Goal: Download file/media

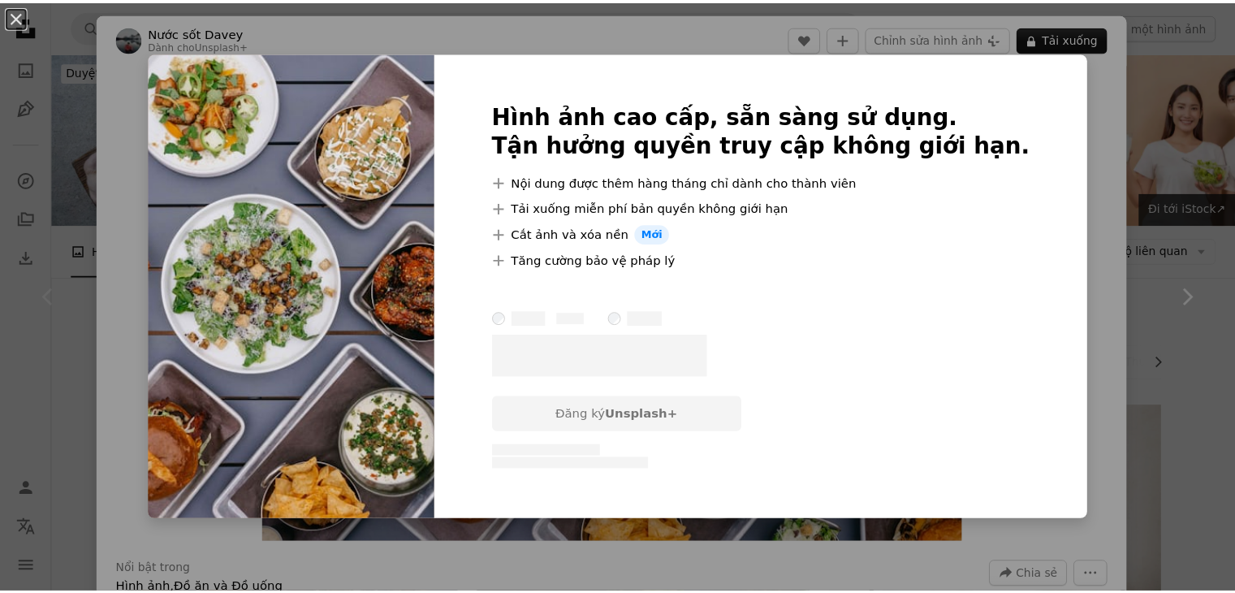
scroll to position [266, 0]
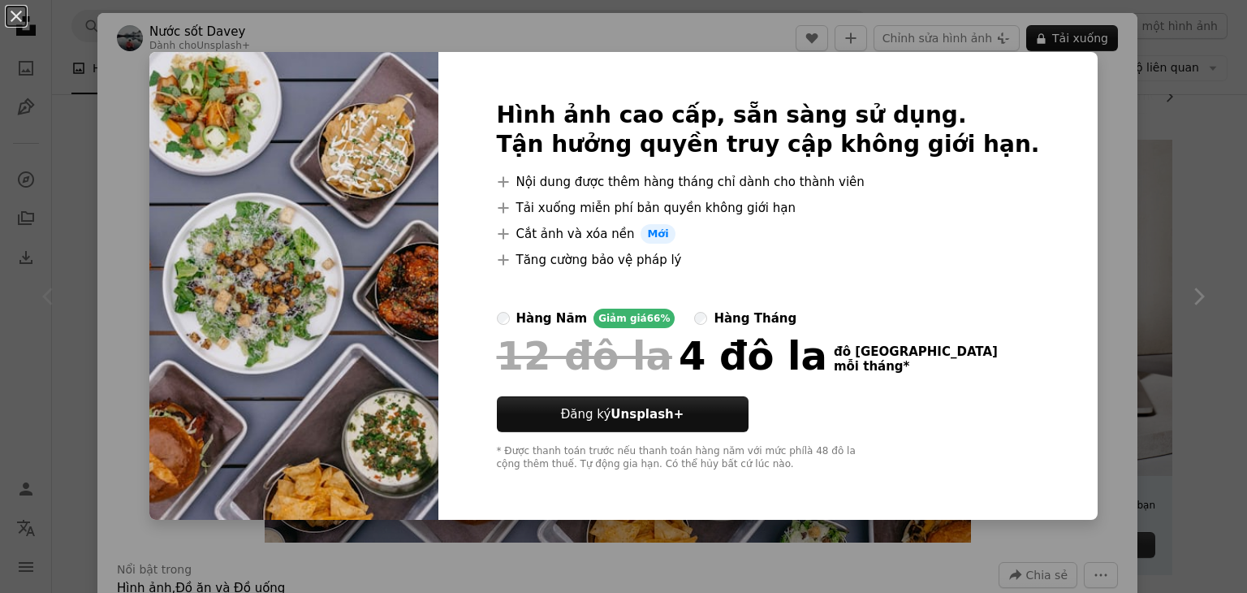
click at [1088, 179] on div "An X shape Hình ảnh cao cấp, sẵn sàng sử dụng. Tận hưởng quyền truy cập không g…" at bounding box center [623, 296] width 1247 height 593
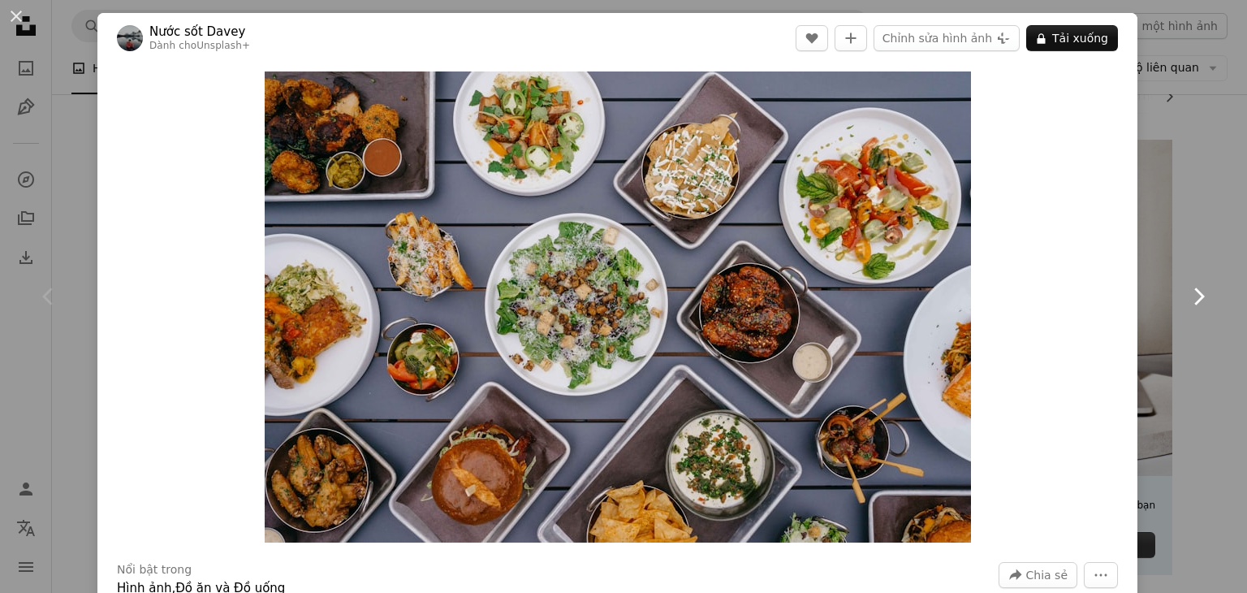
click at [1199, 300] on link "Chevron right" at bounding box center [1198, 296] width 97 height 156
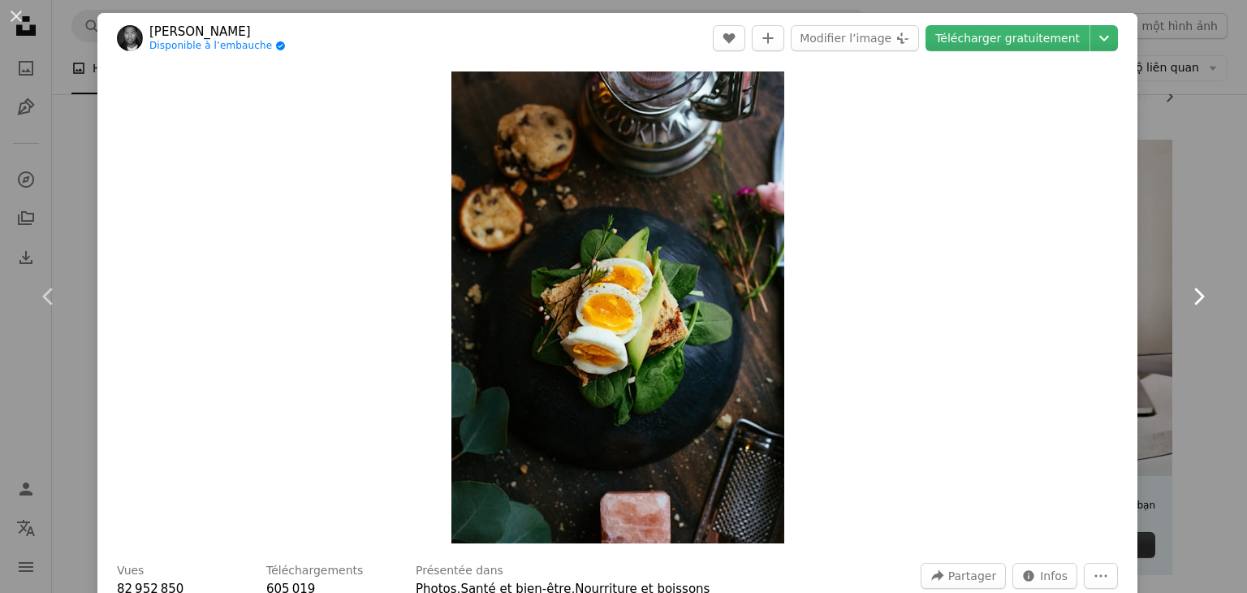
click at [1200, 300] on link "Chevron right" at bounding box center [1198, 296] width 97 height 156
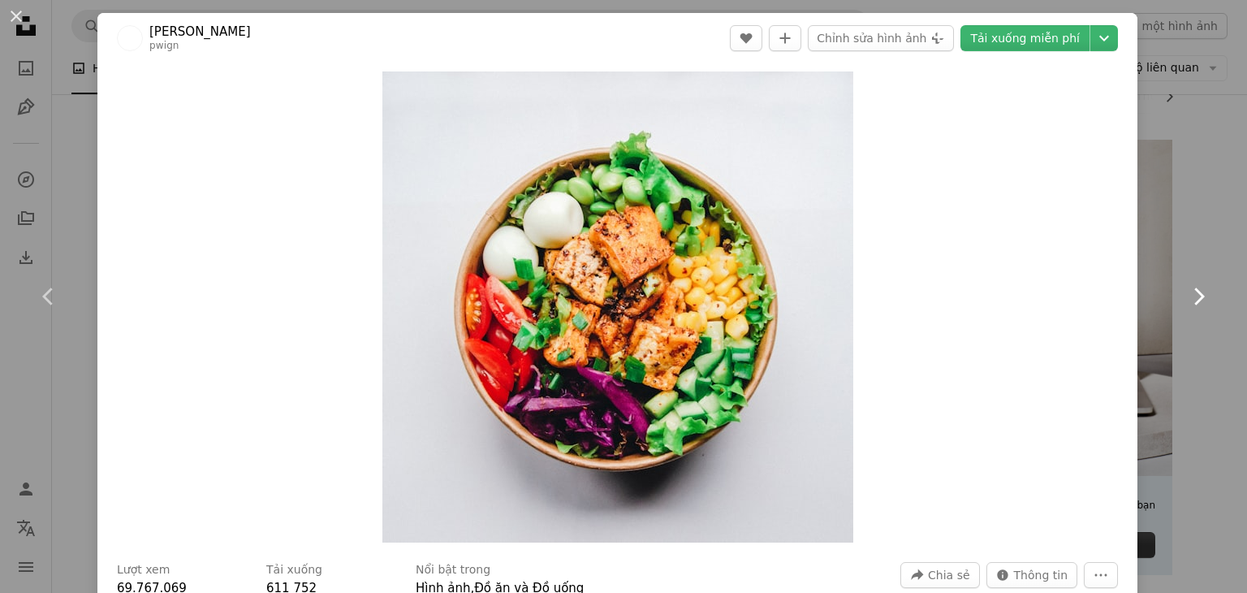
click at [1200, 300] on link "Chevron right" at bounding box center [1198, 296] width 97 height 156
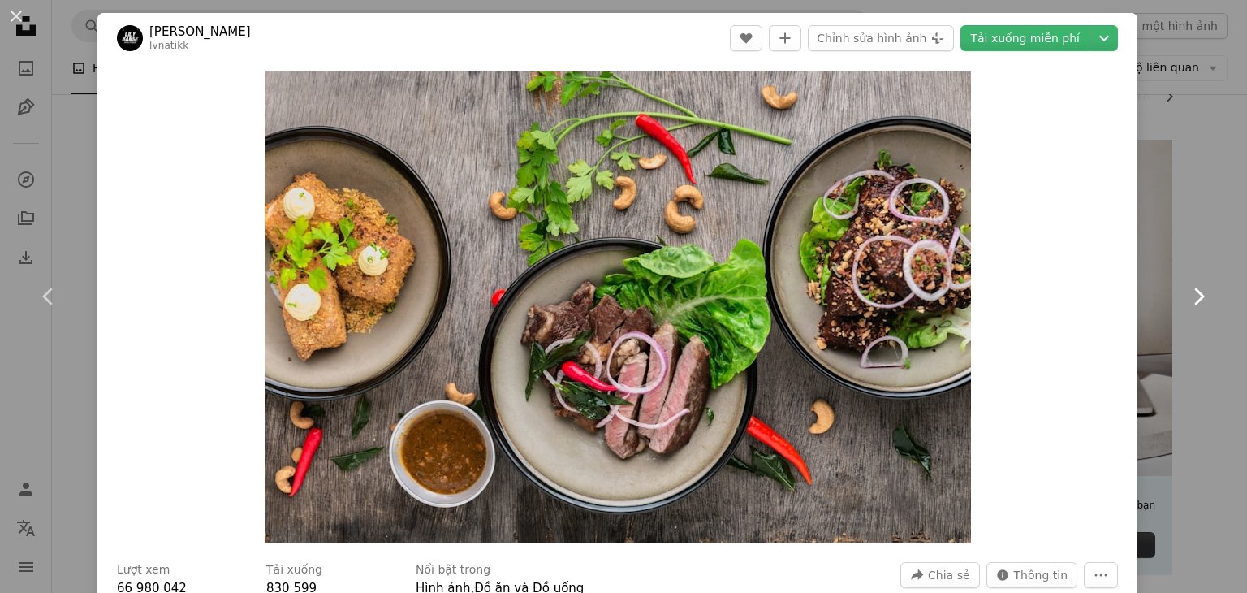
click at [1200, 300] on link "Chevron right" at bounding box center [1198, 296] width 97 height 156
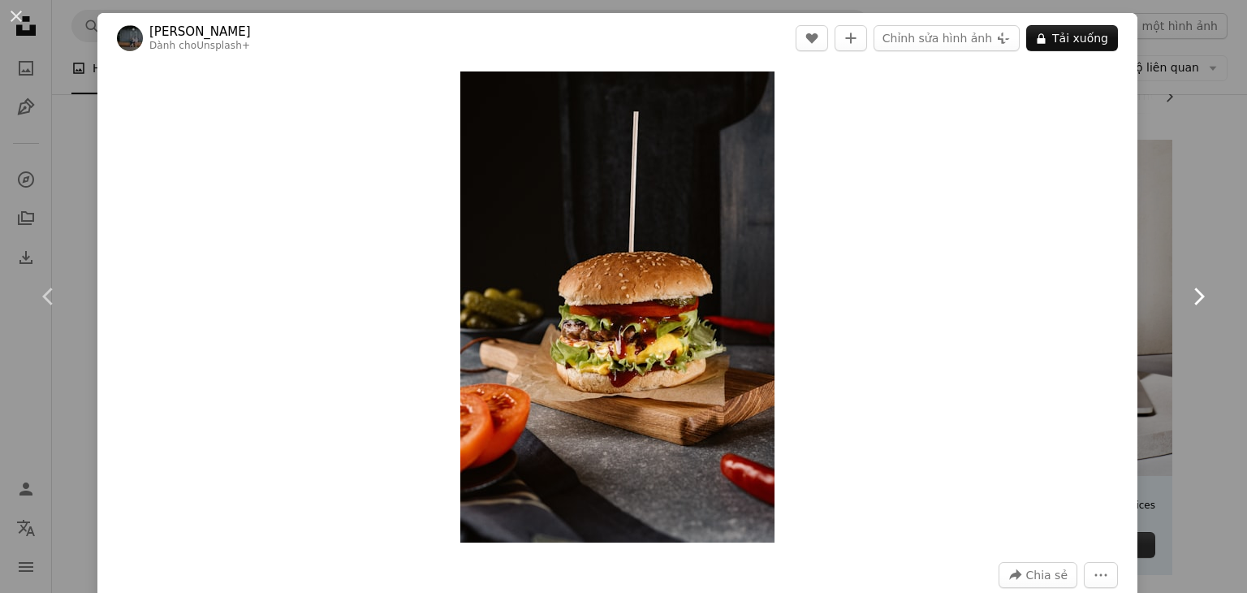
click at [1200, 300] on link "Chevron right" at bounding box center [1198, 296] width 97 height 156
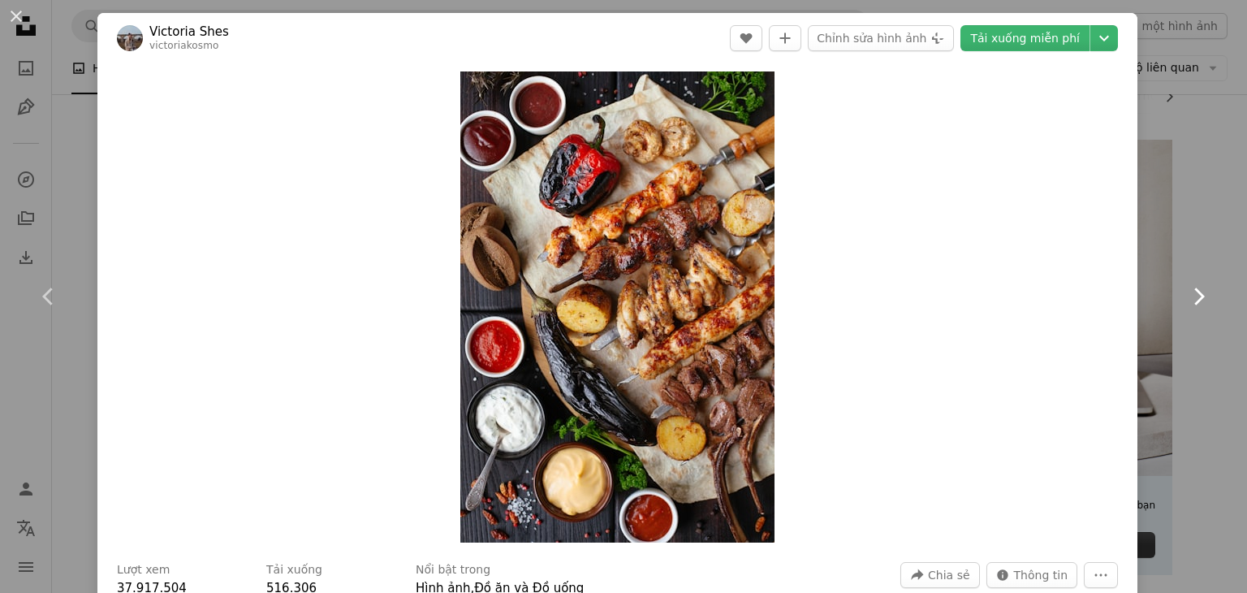
click at [1200, 300] on link "Chevron right" at bounding box center [1198, 296] width 97 height 156
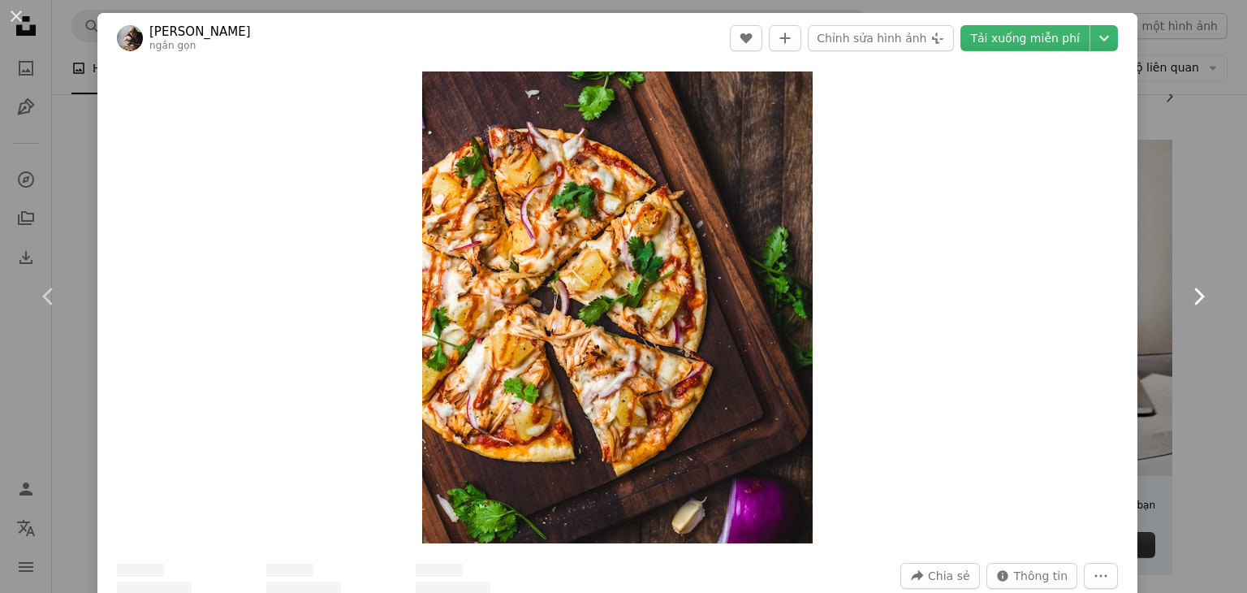
click at [1200, 300] on link "Chevron right" at bounding box center [1198, 296] width 97 height 156
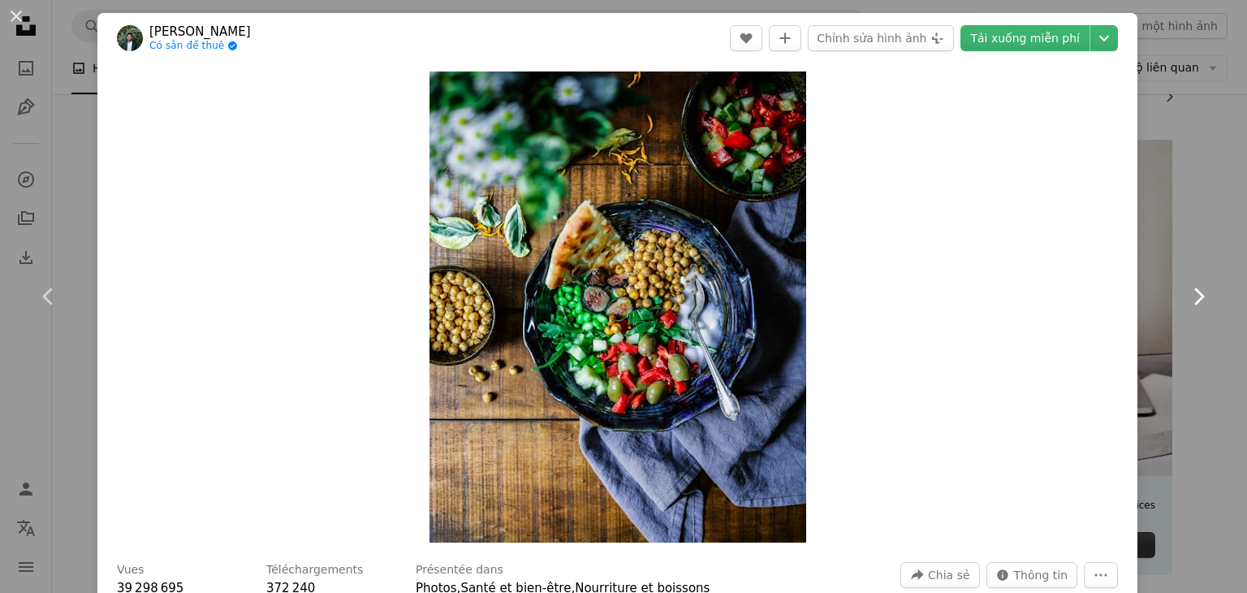
click at [1200, 300] on link "Chevron right" at bounding box center [1198, 296] width 97 height 156
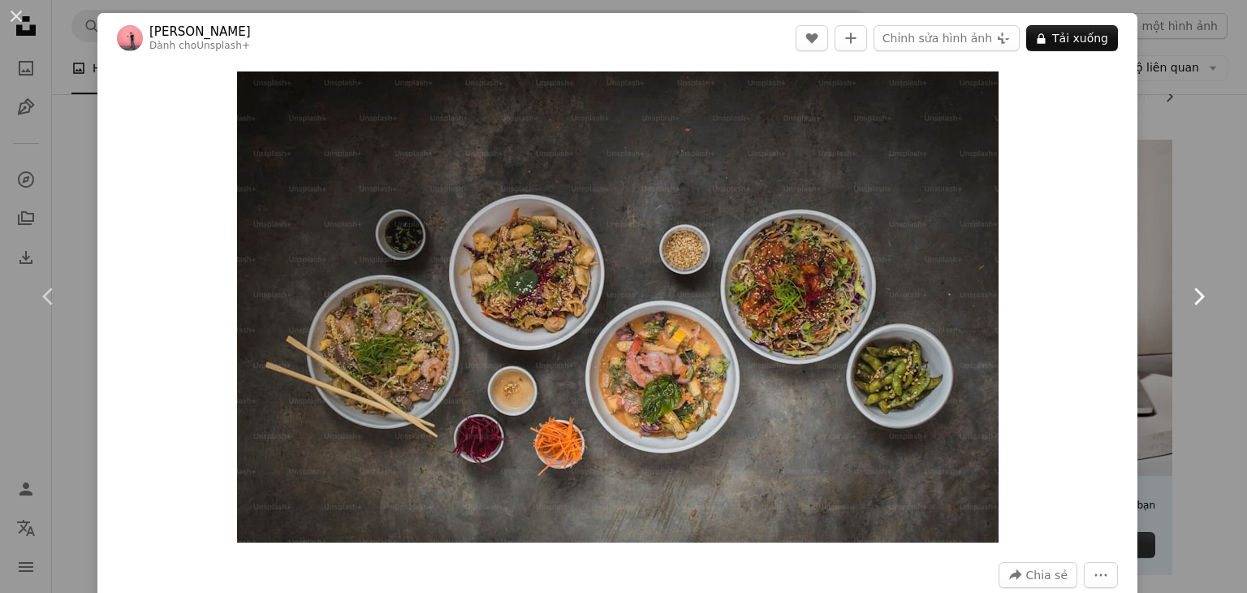
click at [1200, 300] on link "Chevron right" at bounding box center [1198, 296] width 97 height 156
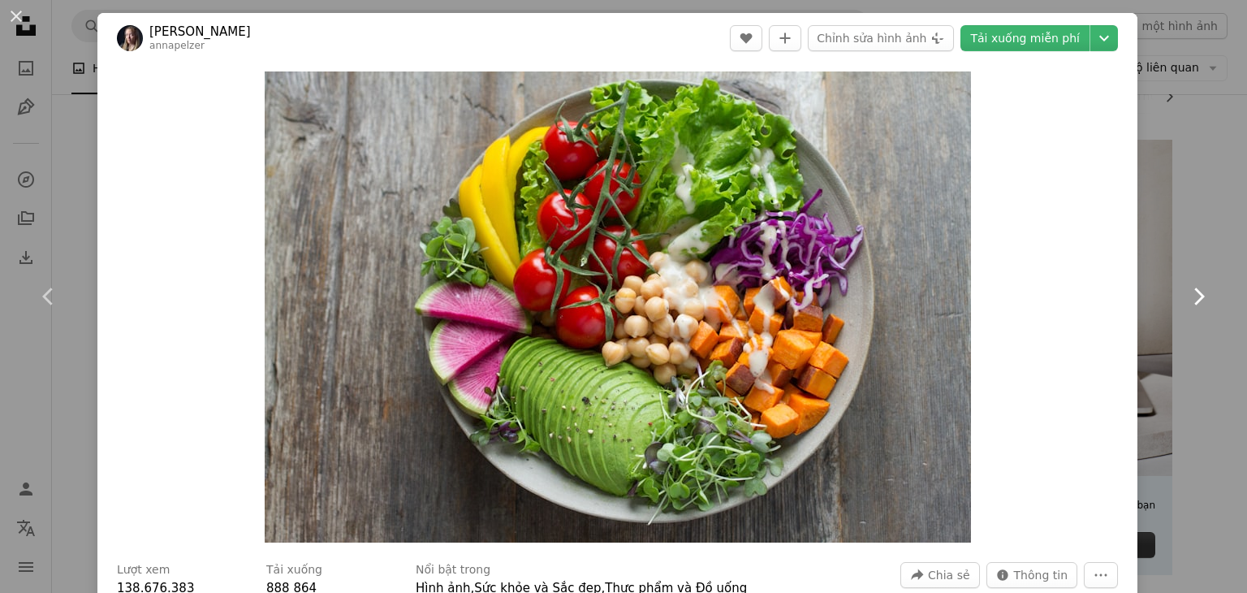
click at [1200, 300] on link "Chevron right" at bounding box center [1198, 296] width 97 height 156
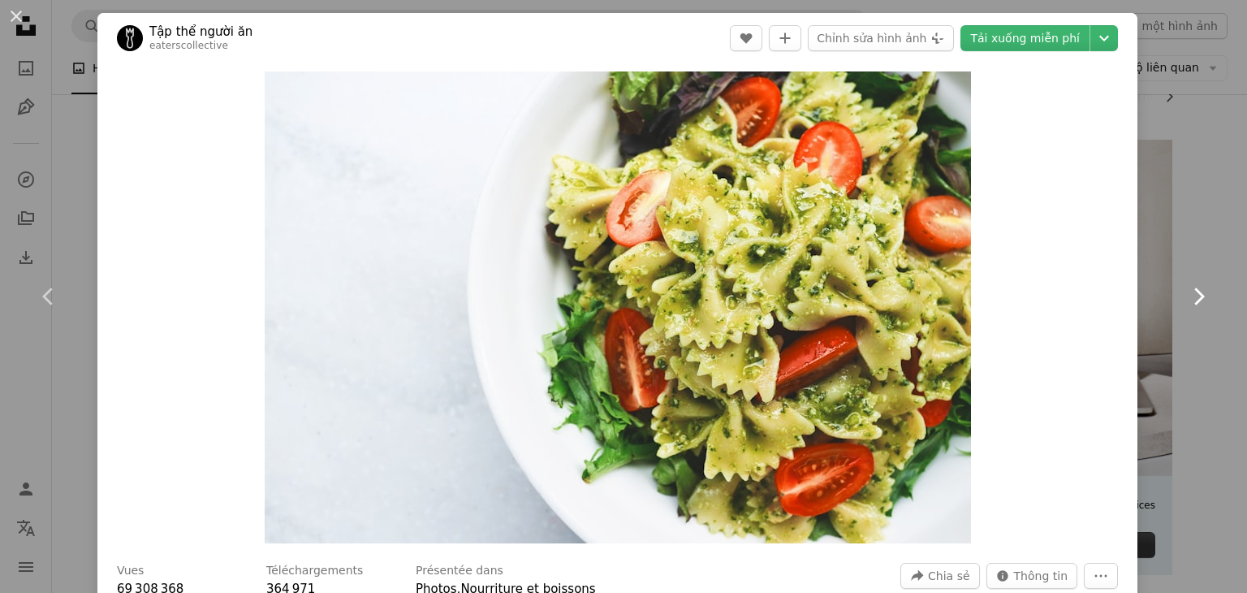
click at [1200, 300] on link "Chevron right" at bounding box center [1198, 296] width 97 height 156
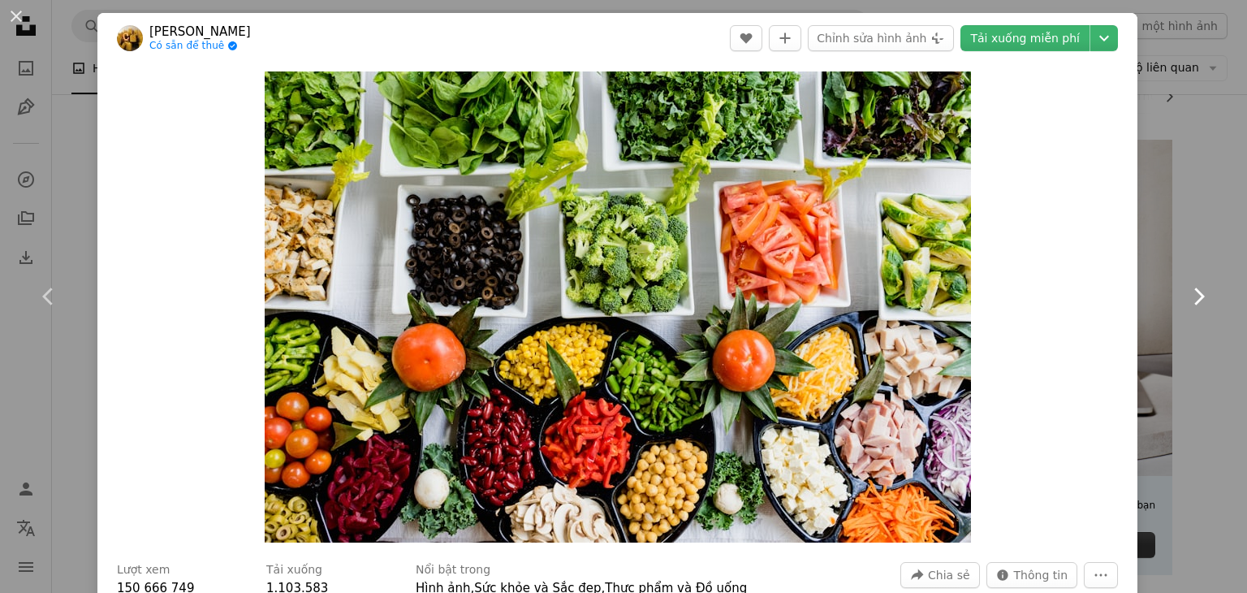
click at [1200, 300] on link "Chevron right" at bounding box center [1198, 296] width 97 height 156
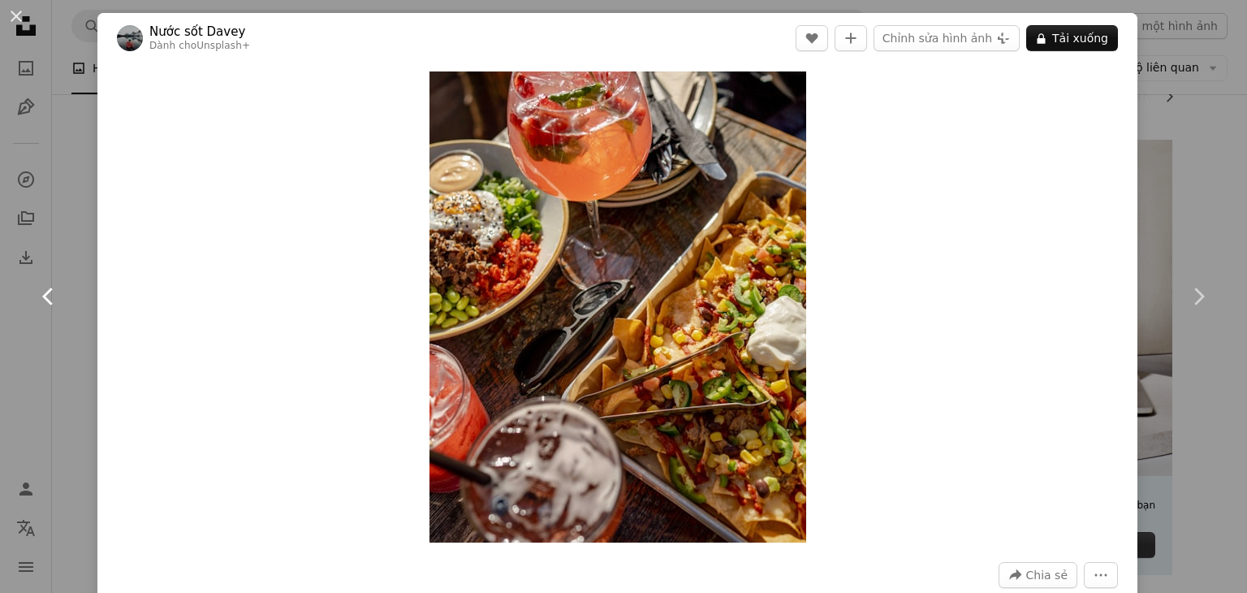
click at [46, 289] on icon "Chevron left" at bounding box center [49, 296] width 26 height 26
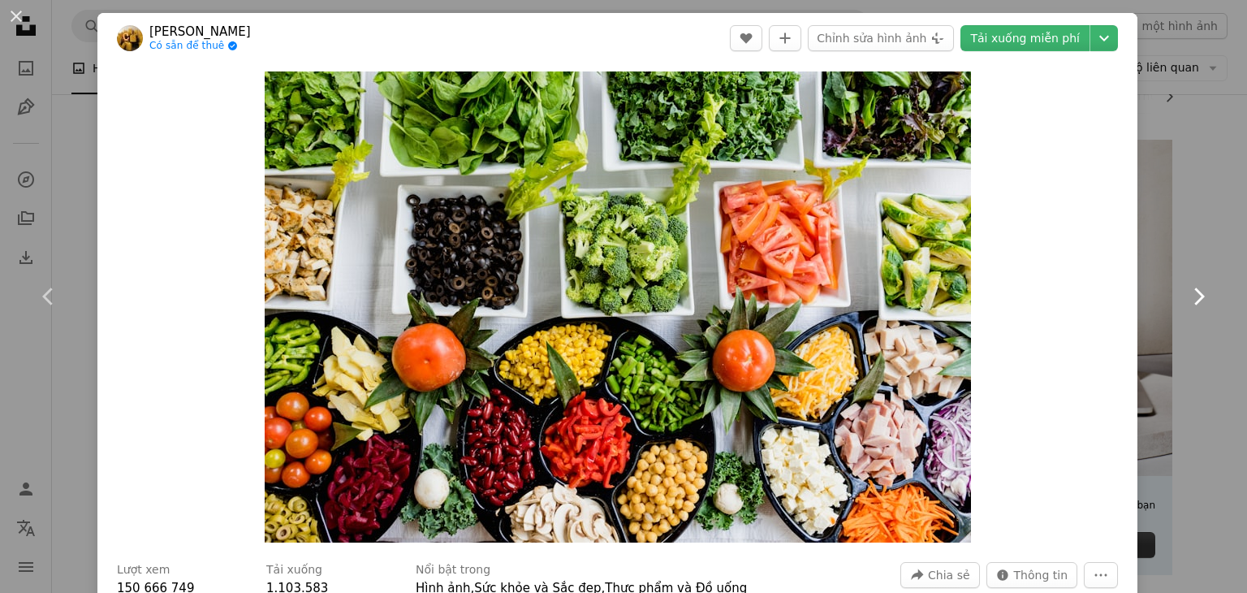
click at [1186, 306] on icon "Chevron right" at bounding box center [1199, 296] width 26 height 26
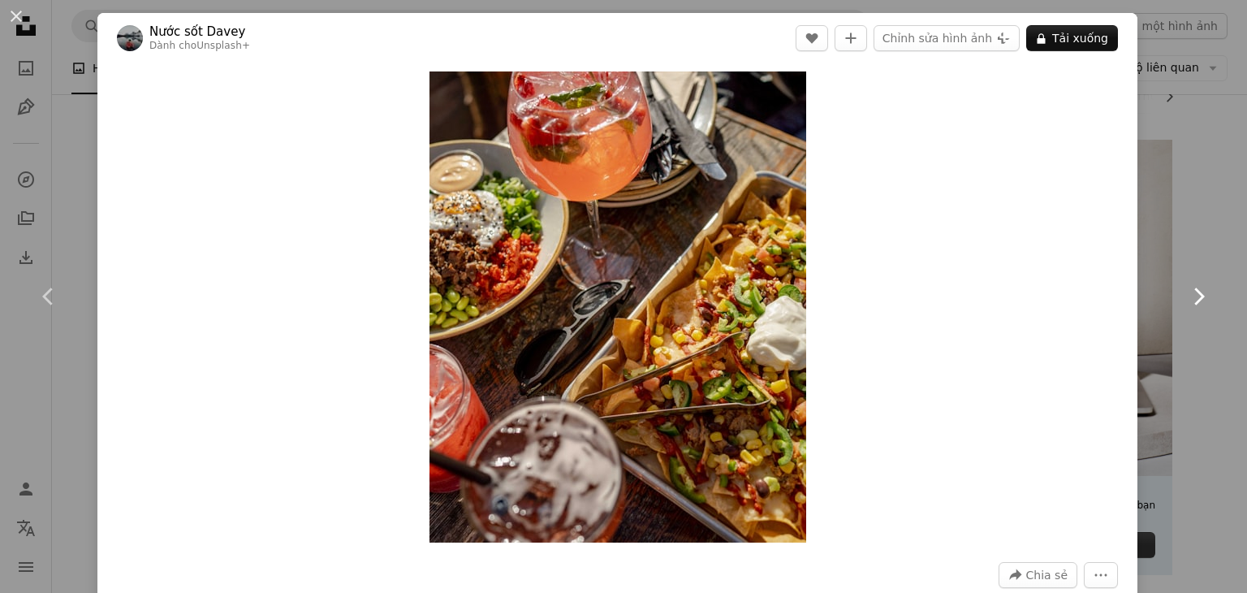
click at [1186, 306] on icon "Chevron right" at bounding box center [1199, 296] width 26 height 26
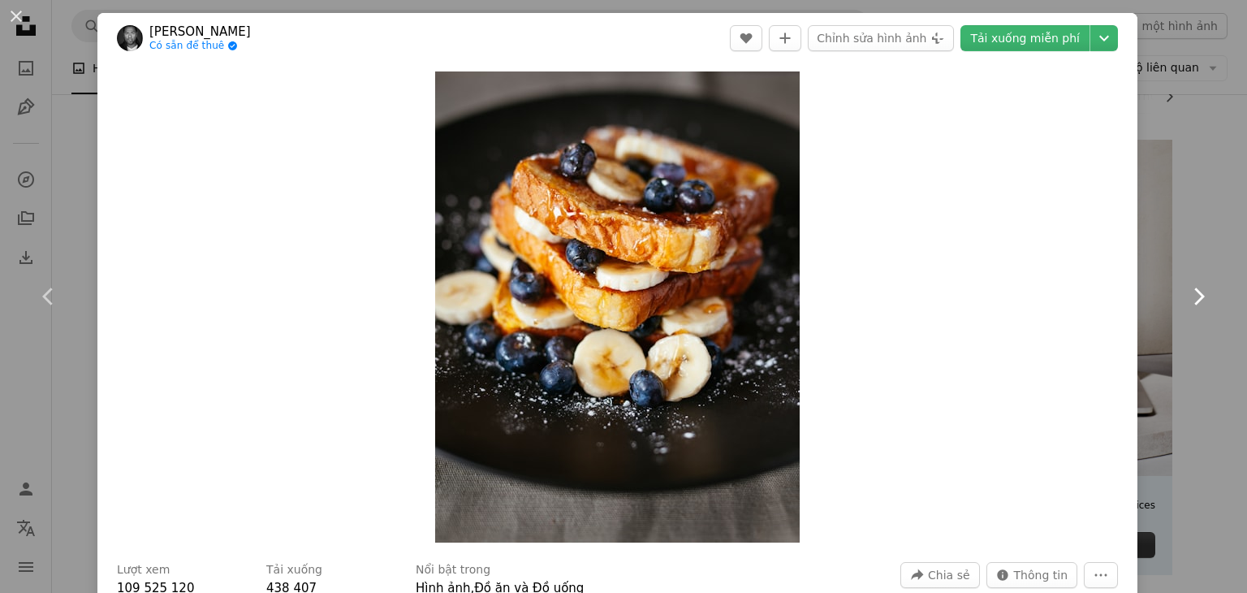
click at [1186, 306] on icon "Chevron right" at bounding box center [1199, 296] width 26 height 26
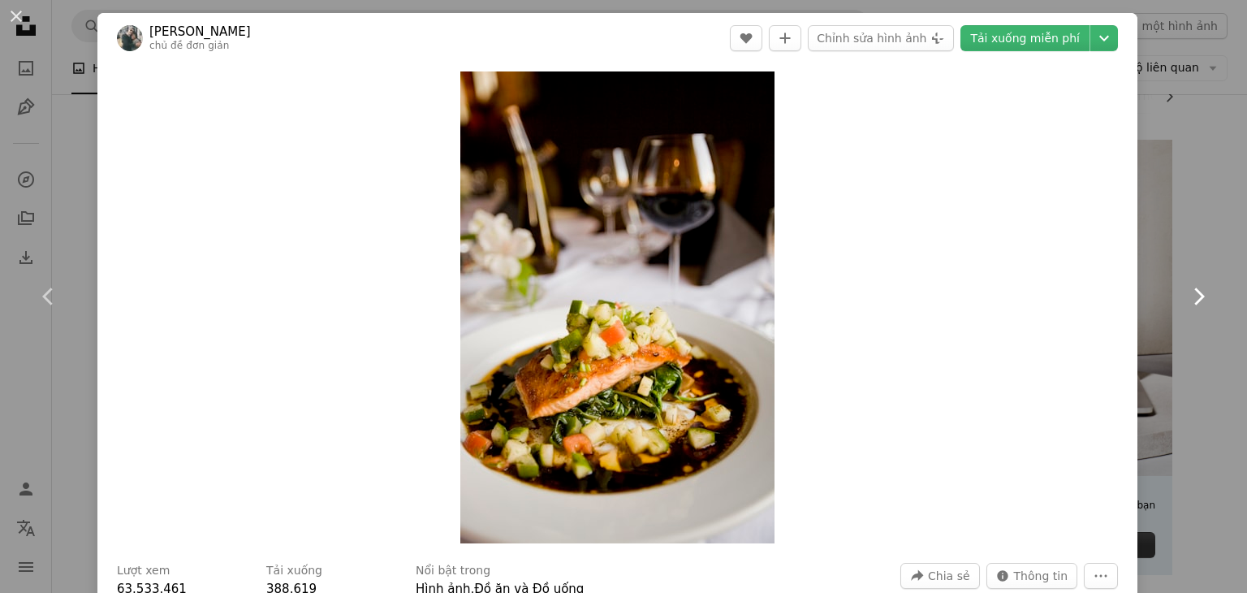
click at [1186, 306] on icon "Chevron right" at bounding box center [1199, 296] width 26 height 26
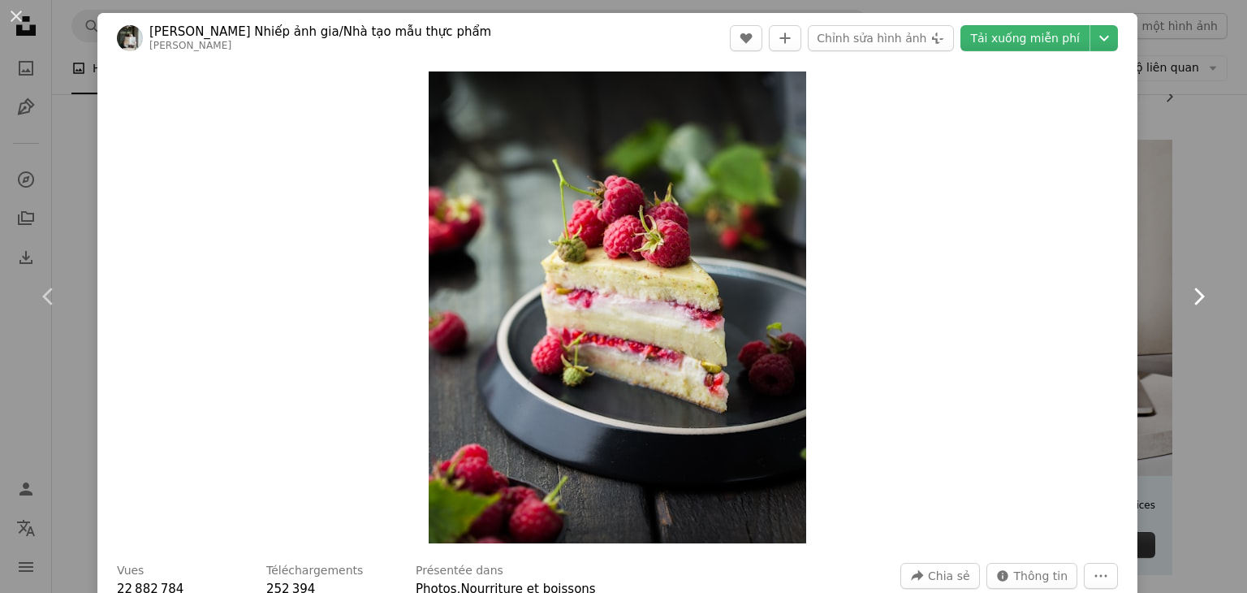
click at [1186, 306] on icon "Chevron right" at bounding box center [1199, 296] width 26 height 26
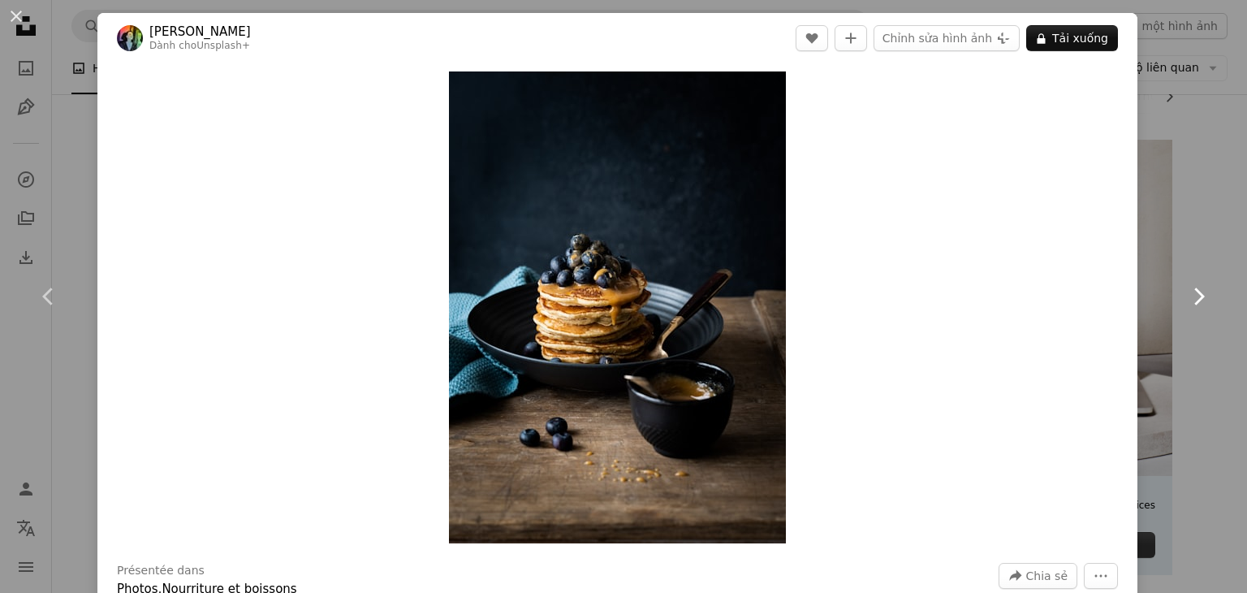
click at [1186, 306] on icon "Chevron right" at bounding box center [1199, 296] width 26 height 26
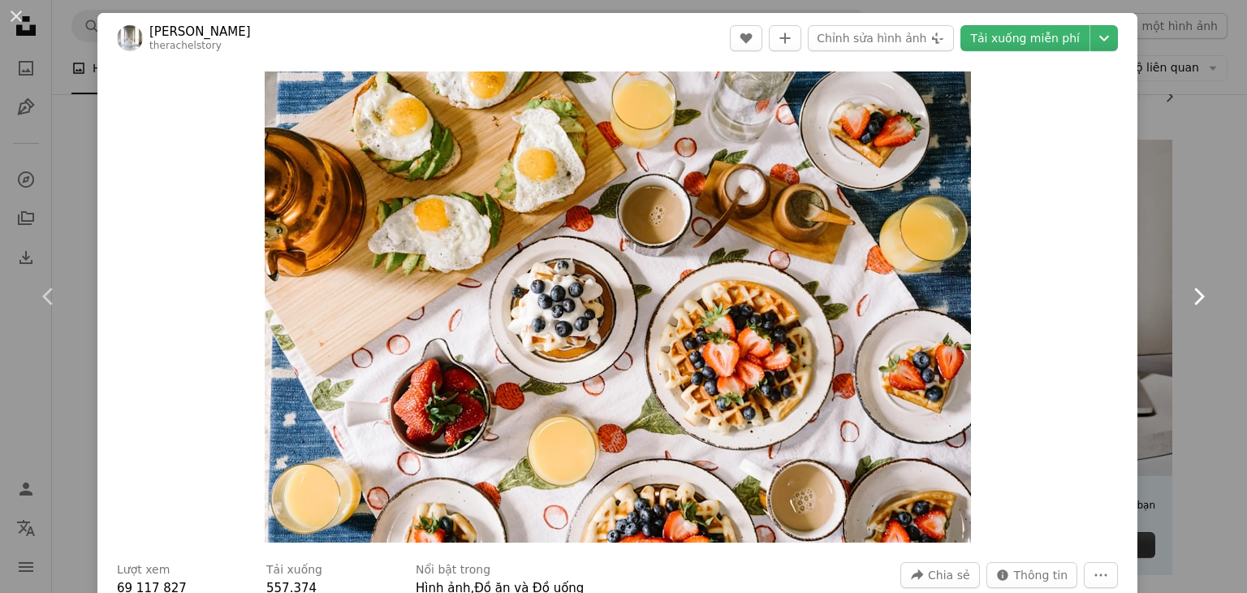
click at [1186, 306] on icon "Chevron right" at bounding box center [1199, 296] width 26 height 26
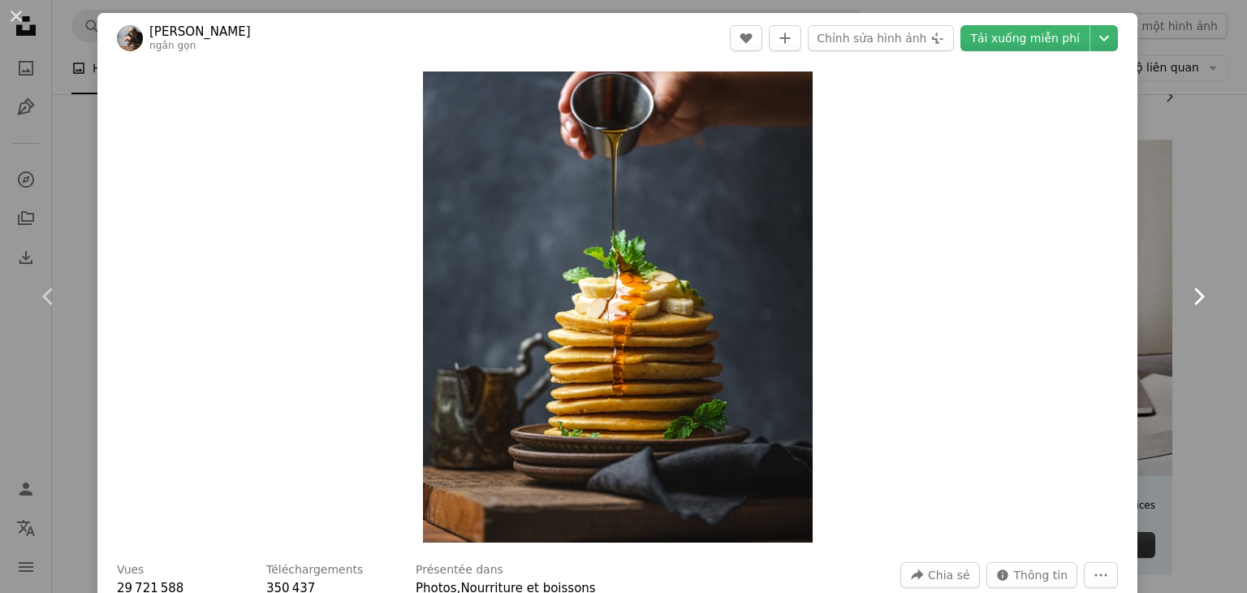
click at [1186, 306] on icon "Chevron right" at bounding box center [1199, 296] width 26 height 26
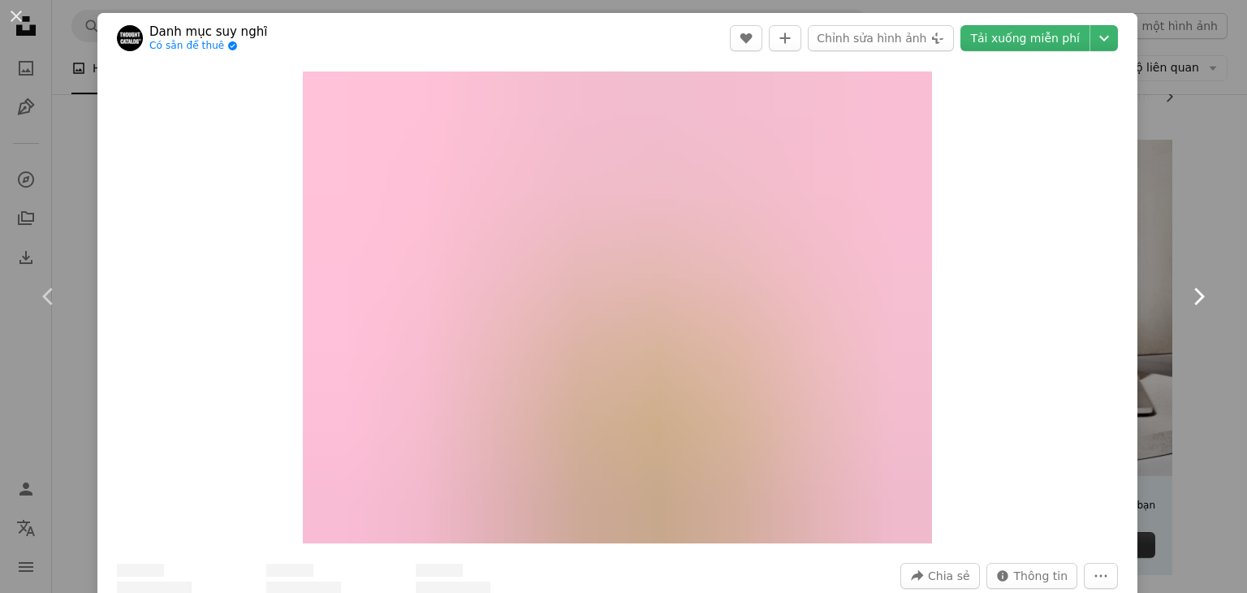
click at [1186, 306] on icon "Chevron right" at bounding box center [1199, 296] width 26 height 26
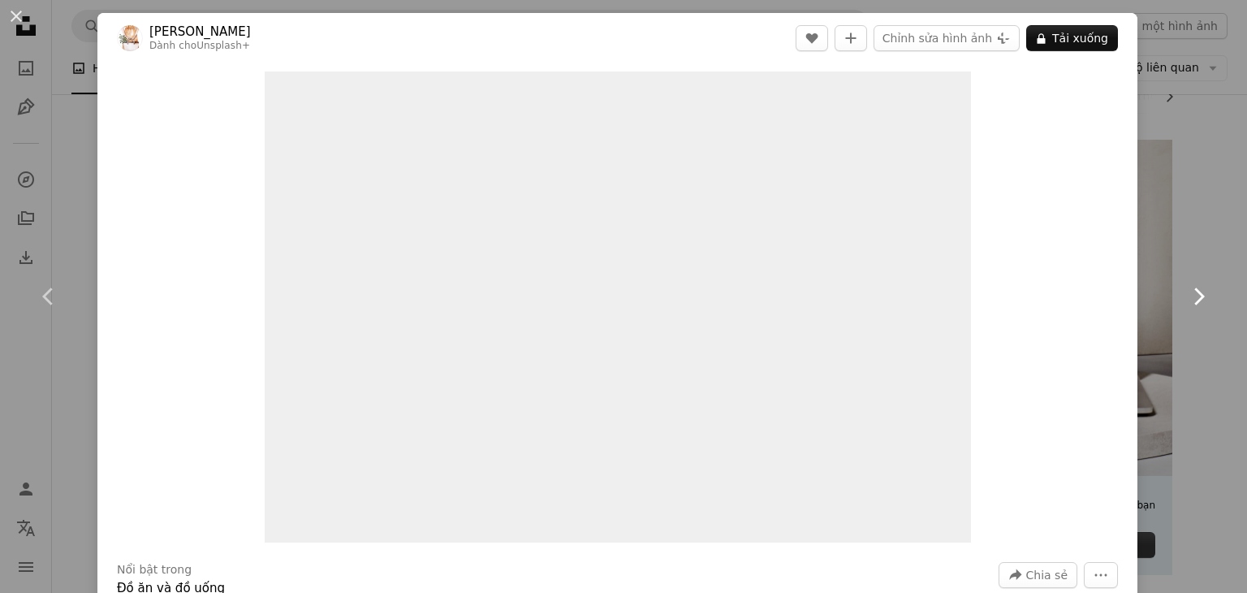
click at [1186, 306] on icon "Chevron right" at bounding box center [1199, 296] width 26 height 26
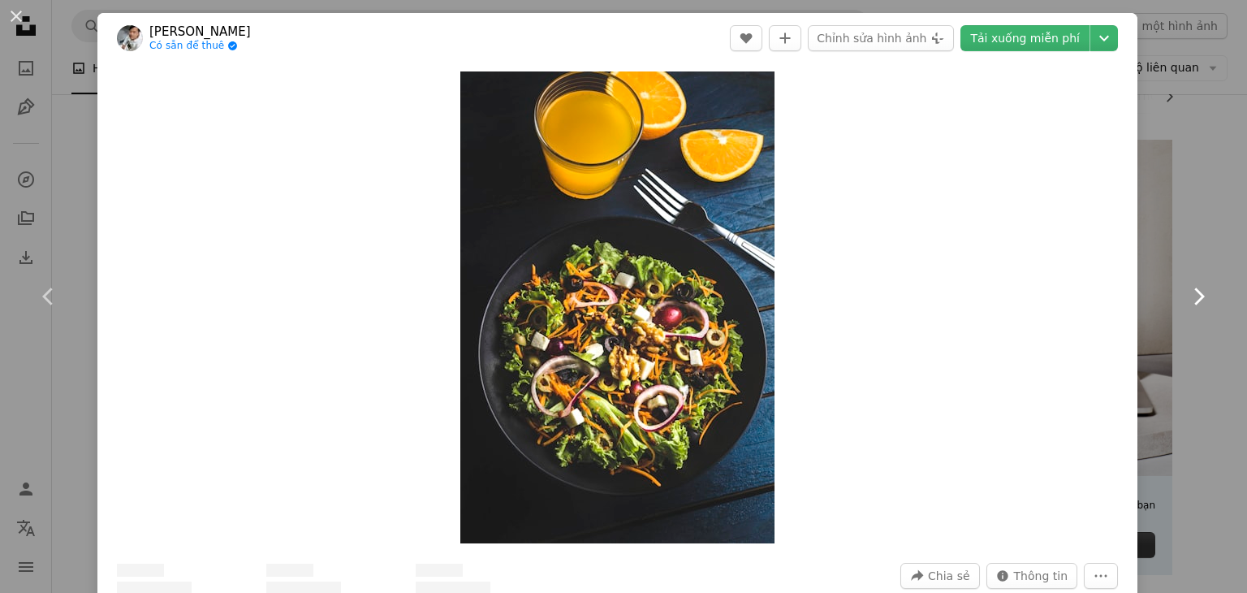
click at [1186, 306] on icon "Chevron right" at bounding box center [1199, 296] width 26 height 26
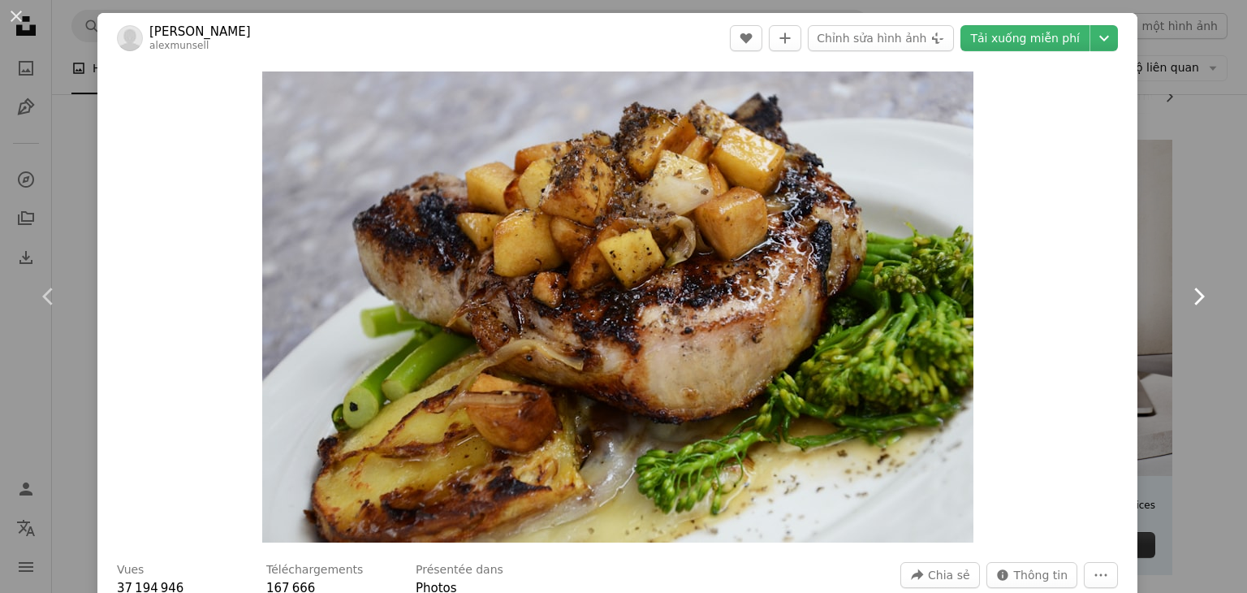
click at [1186, 306] on icon "Chevron right" at bounding box center [1199, 296] width 26 height 26
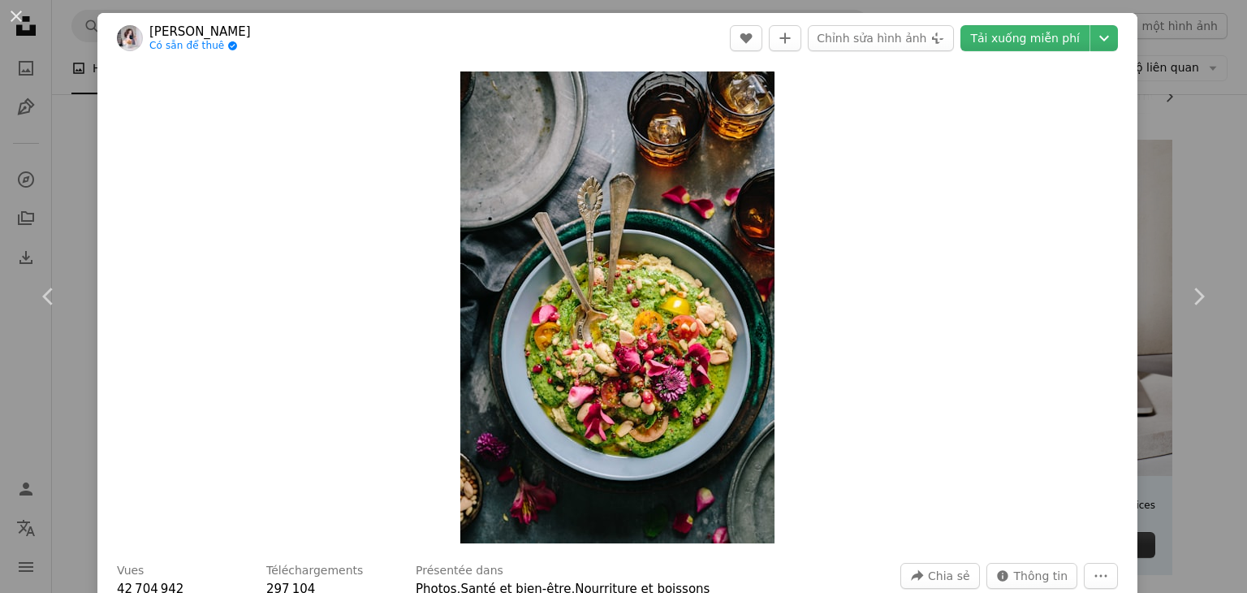
click at [1190, 157] on div "An X shape Chevron left Chevron right [PERSON_NAME] Có sẵn để thuê A checkmark …" at bounding box center [623, 296] width 1247 height 593
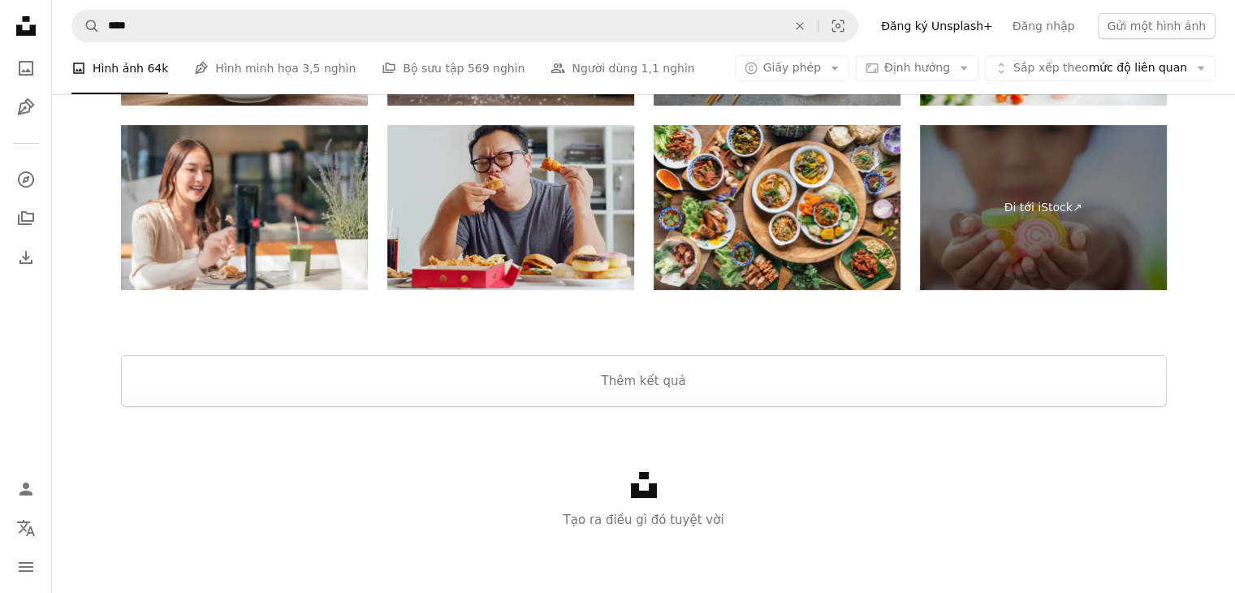
scroll to position [6080, 0]
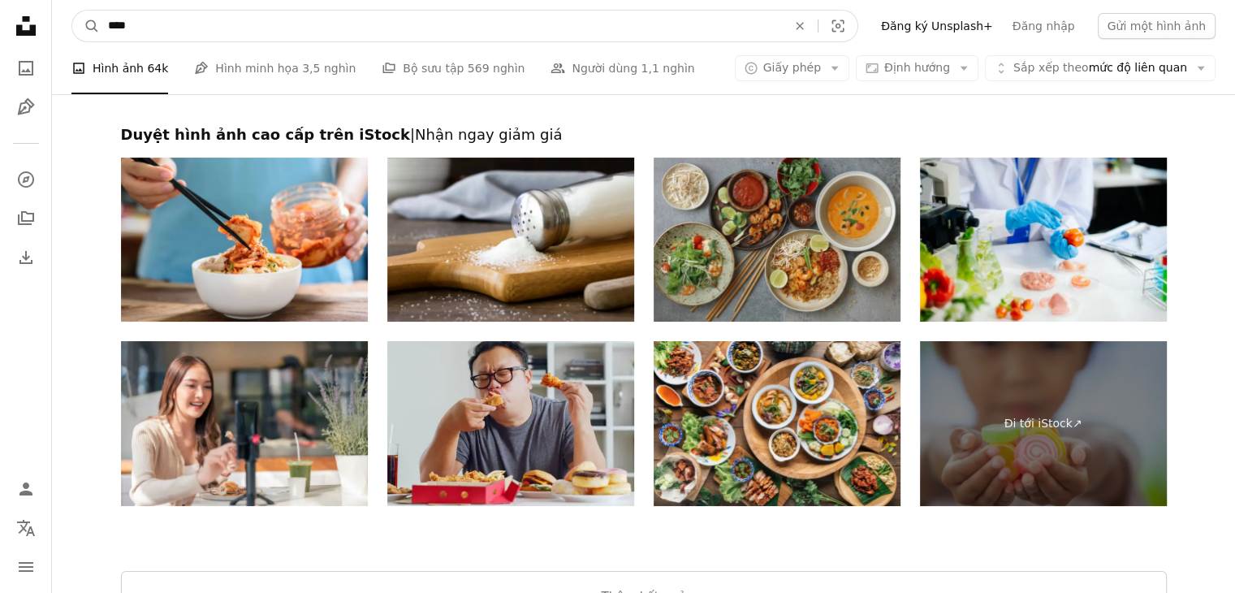
click at [504, 30] on input "****" at bounding box center [441, 26] width 682 height 31
type input "**********"
click button "A magnifying glass" at bounding box center [86, 26] width 28 height 31
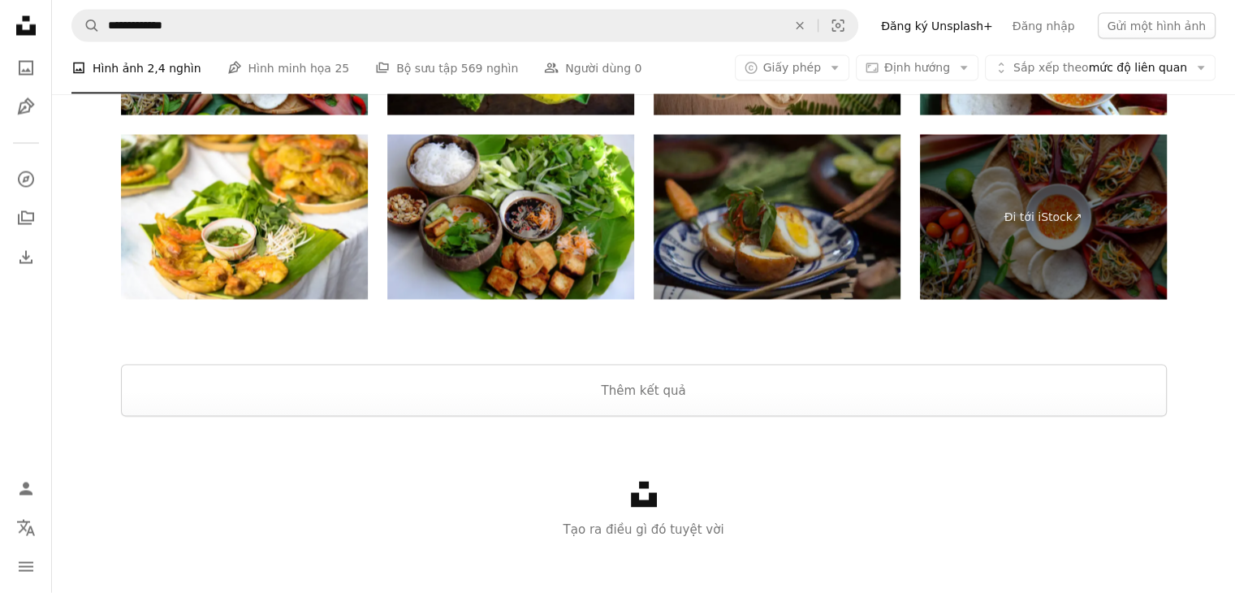
scroll to position [3249, 0]
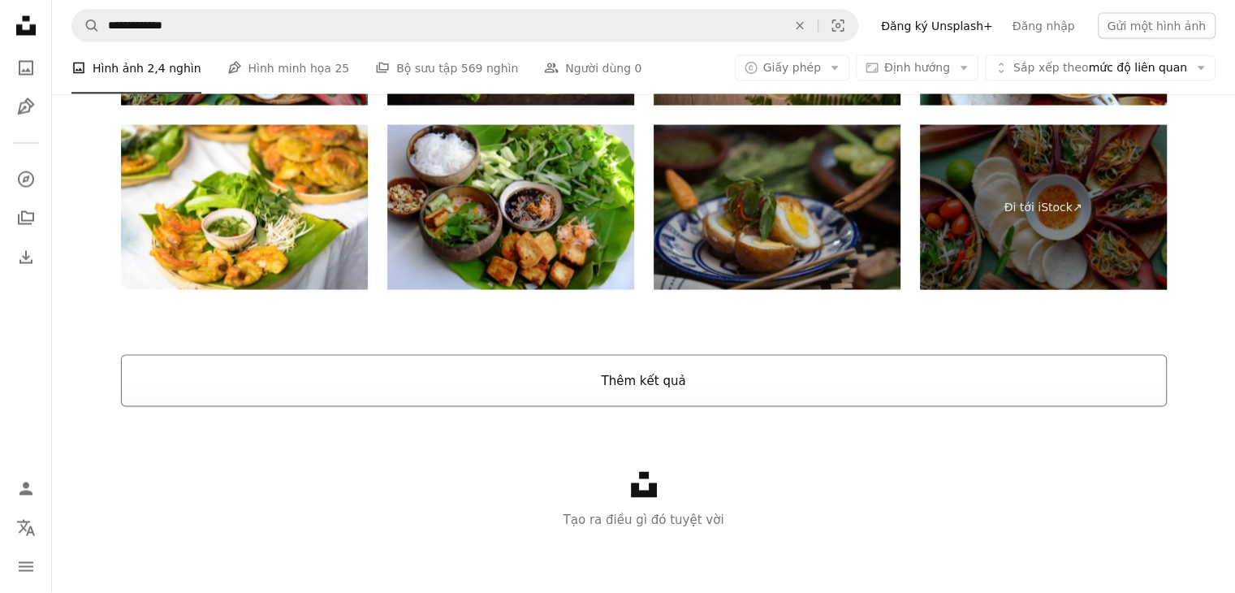
click at [646, 357] on button "Thêm kết quả" at bounding box center [644, 381] width 1046 height 52
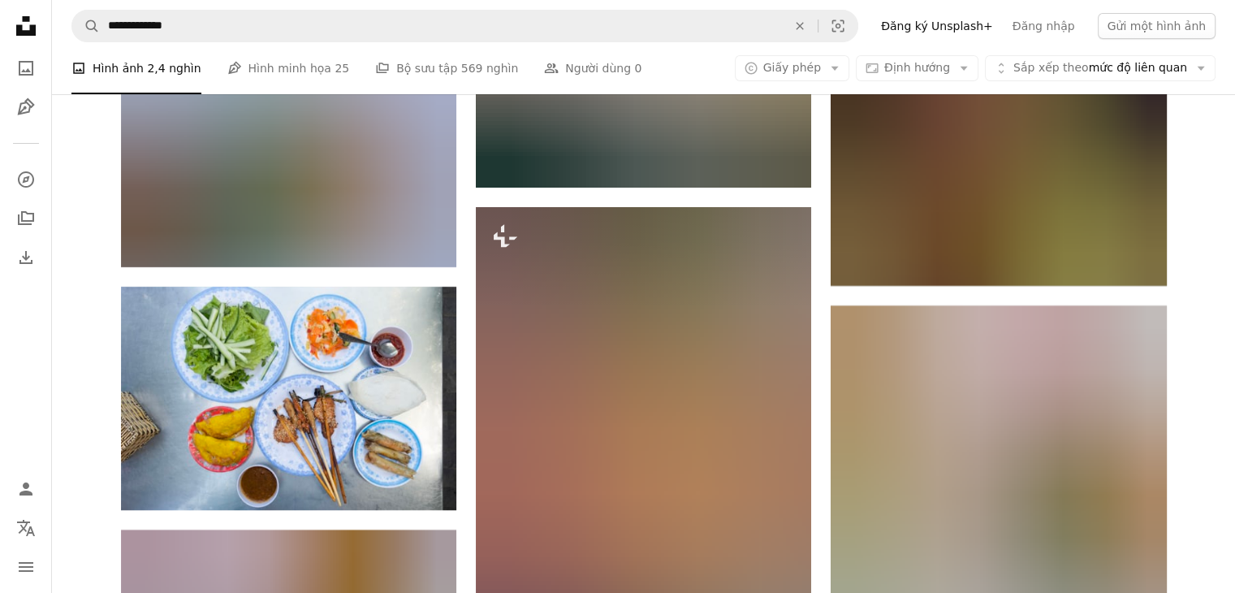
scroll to position [6400, 0]
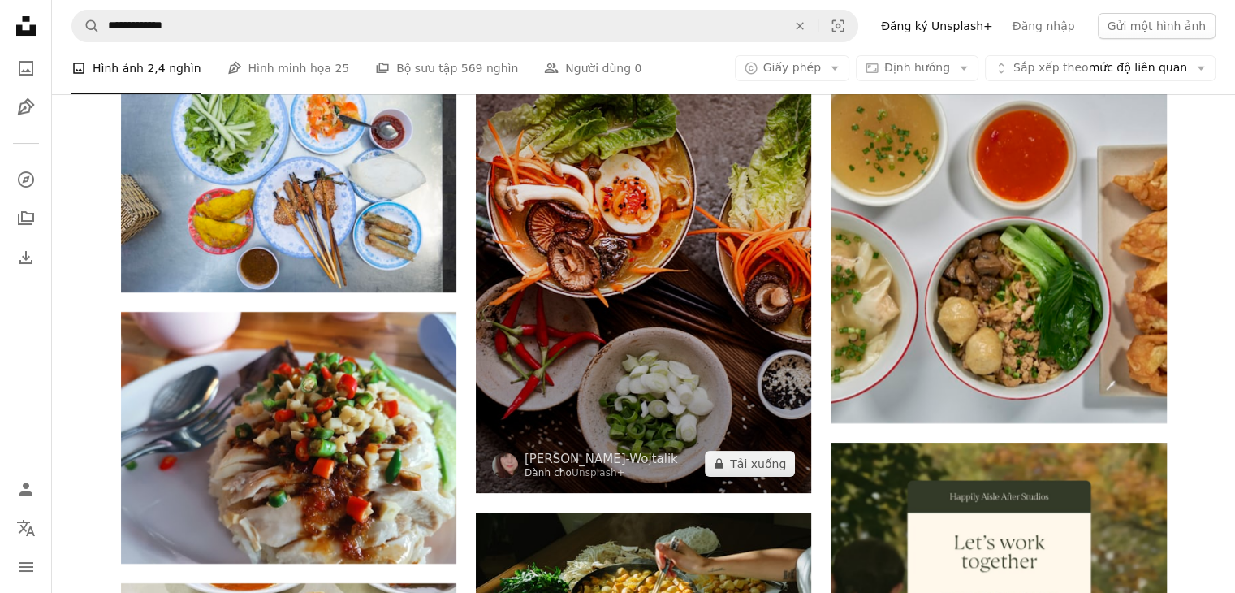
click at [614, 316] on img at bounding box center [643, 241] width 335 height 504
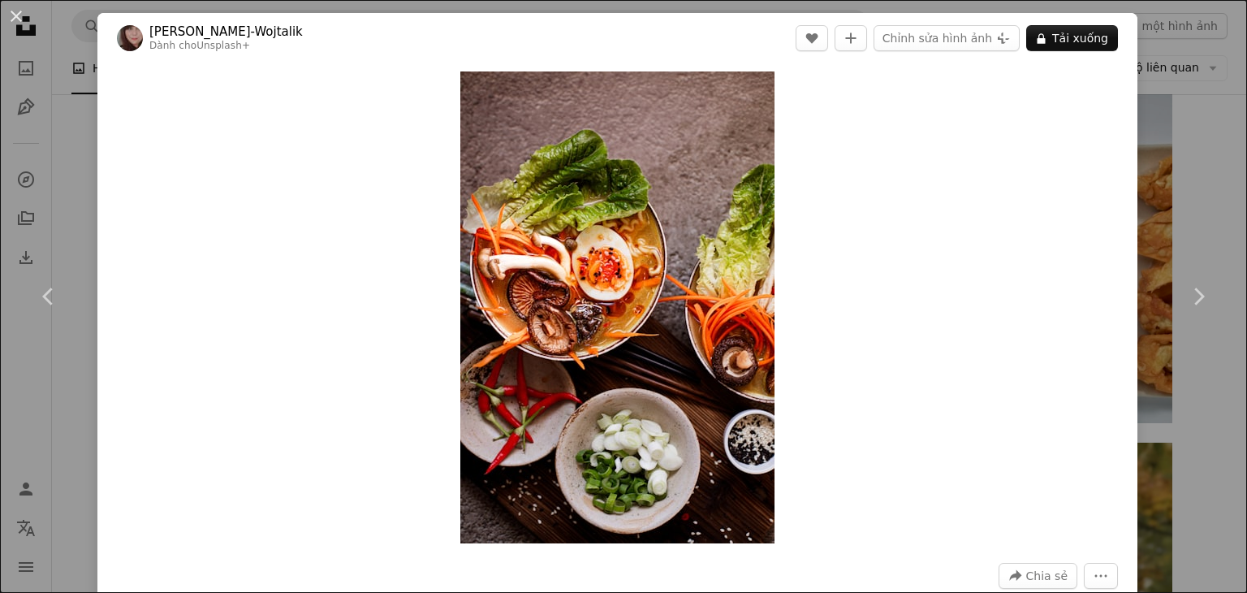
click at [1142, 187] on div "An X shape Chevron left Chevron right [PERSON_NAME]-Wojtalik Dành cho Unsplash+…" at bounding box center [623, 296] width 1247 height 593
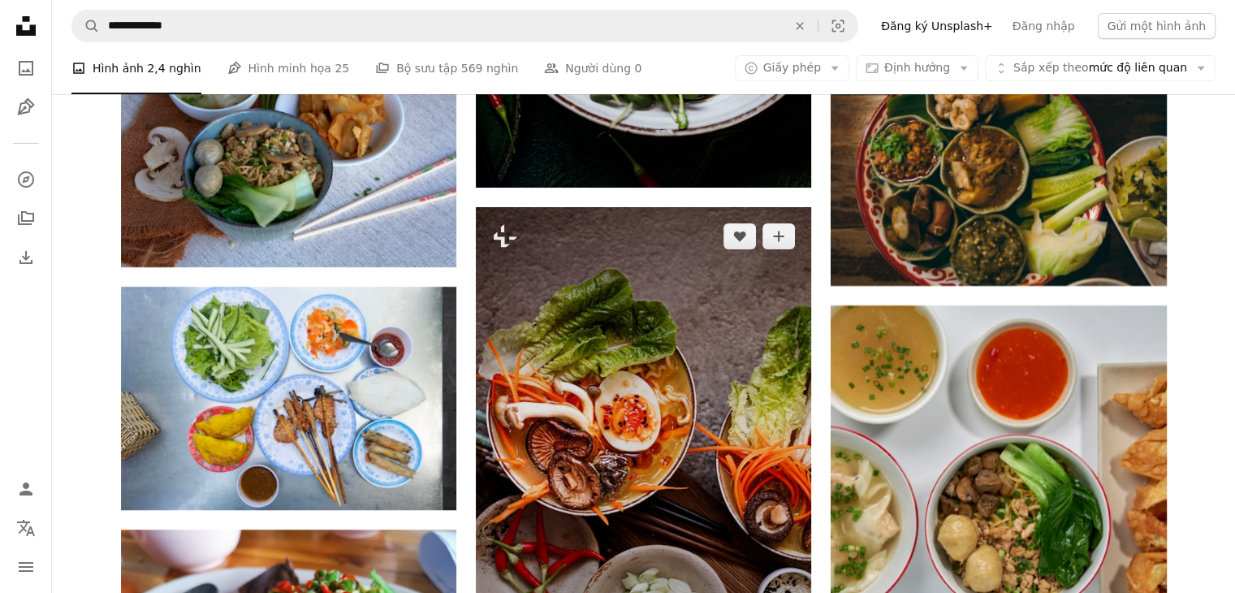
scroll to position [6616, 0]
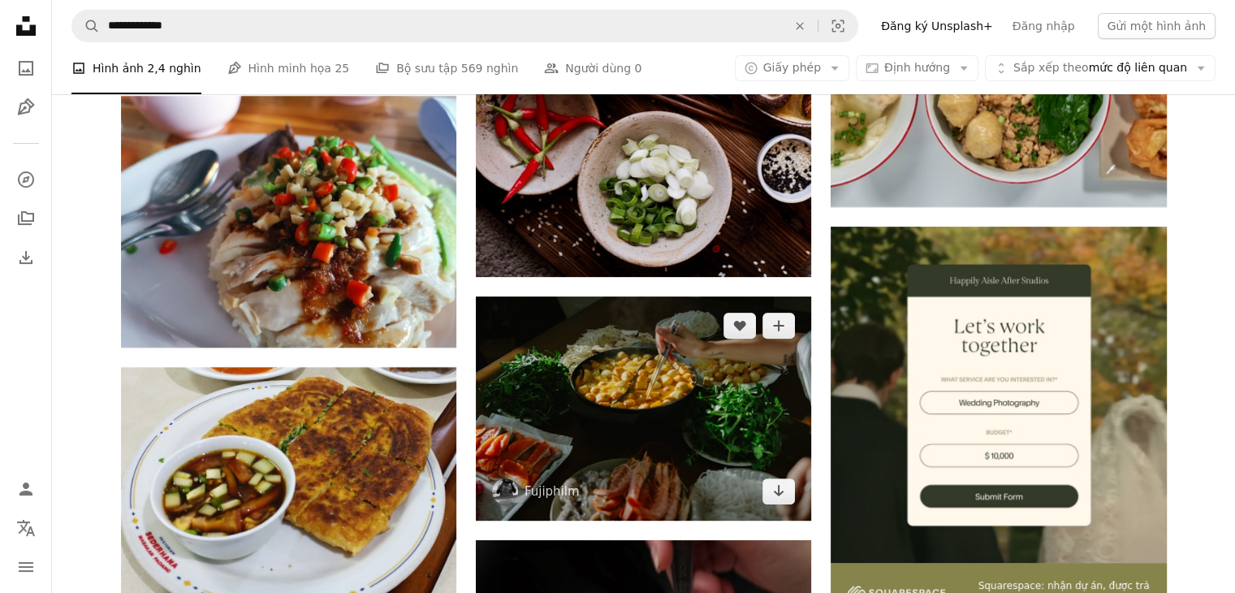
click at [638, 392] on img at bounding box center [643, 408] width 335 height 224
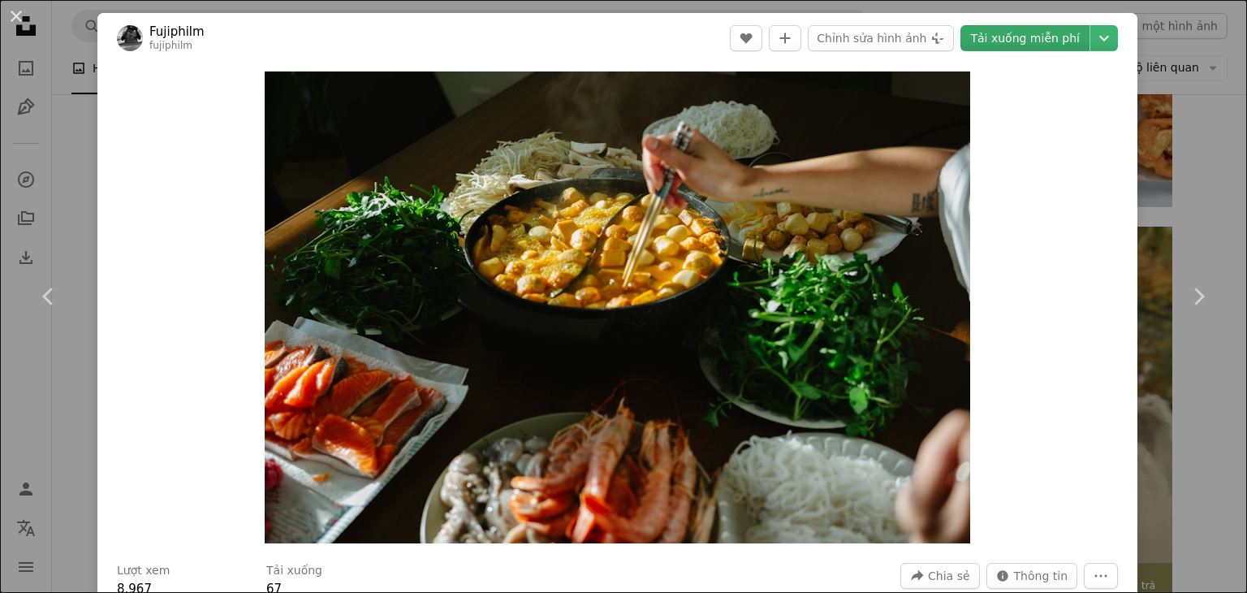
click at [985, 40] on font "Tải xuống miễn phí" at bounding box center [1026, 38] width 110 height 13
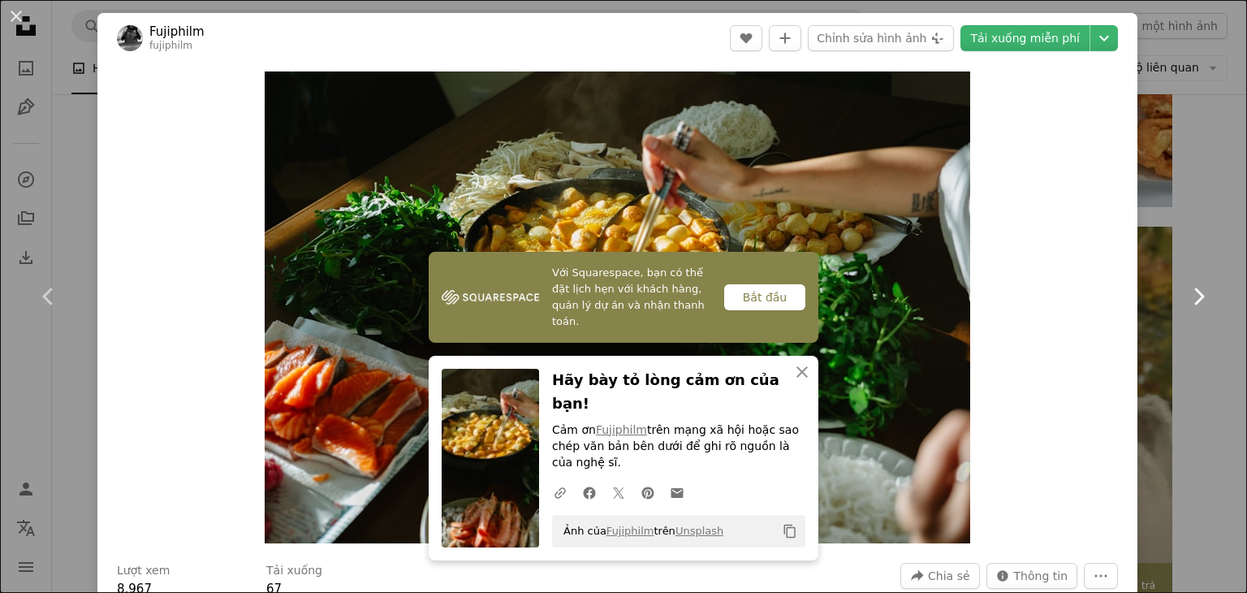
click at [1192, 303] on icon "Chevron right" at bounding box center [1199, 296] width 26 height 26
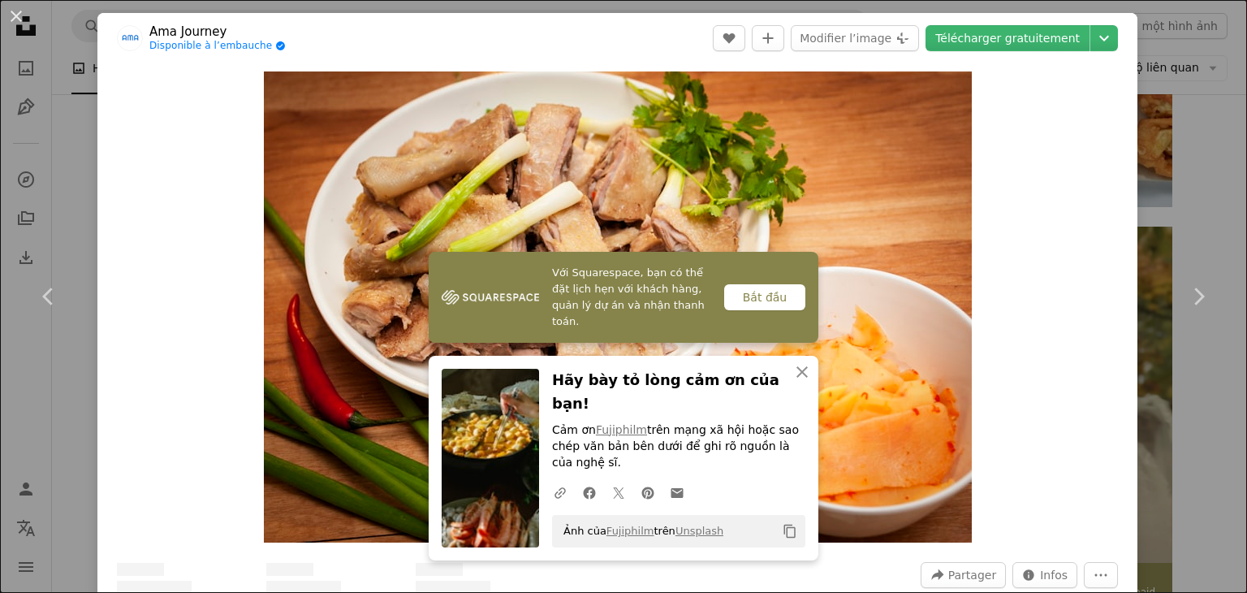
click at [1152, 175] on div "An X shape Chevron left Chevron right Với Squarespace, bạn có thể đặt lịch hẹn …" at bounding box center [623, 296] width 1247 height 593
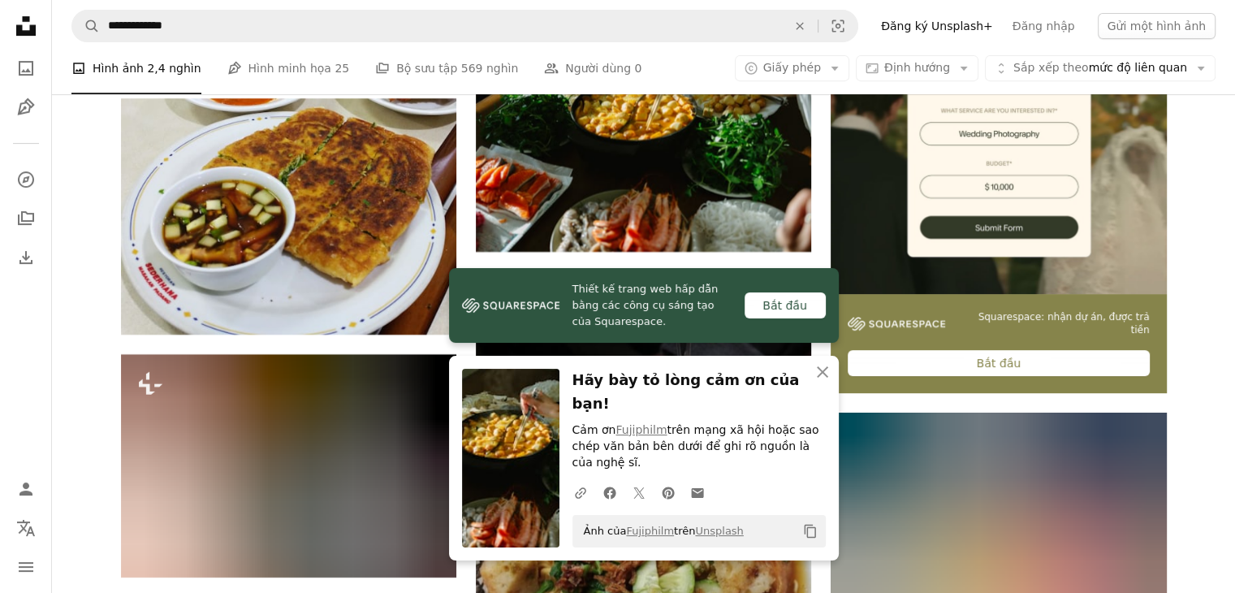
scroll to position [7049, 0]
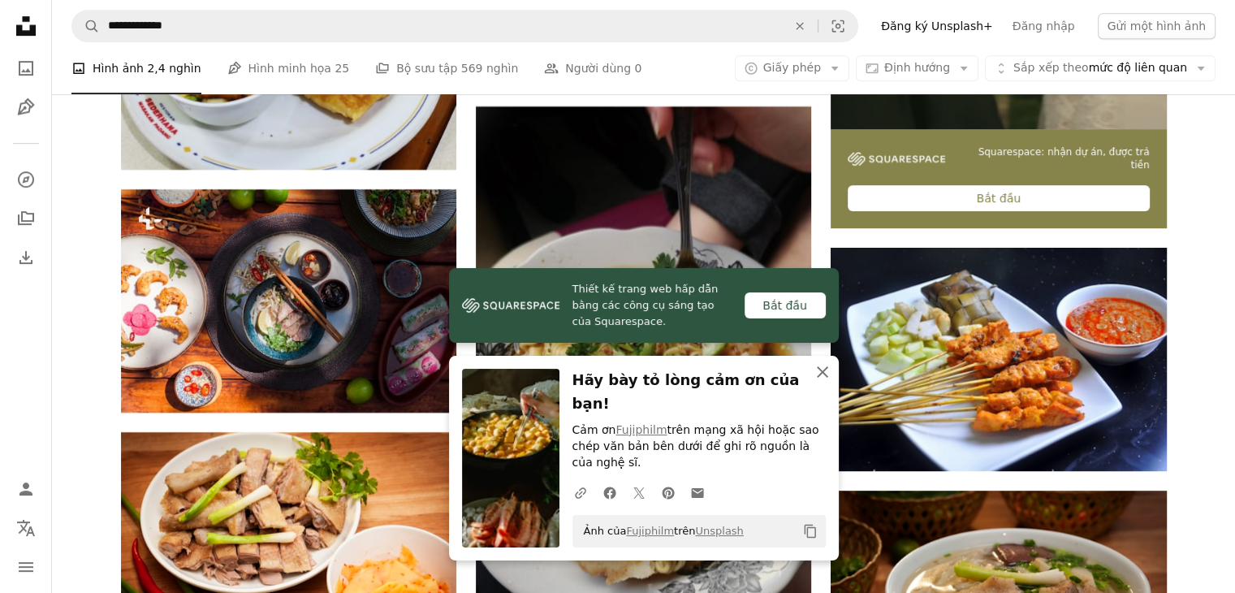
click at [825, 382] on icon "An X shape" at bounding box center [822, 371] width 19 height 19
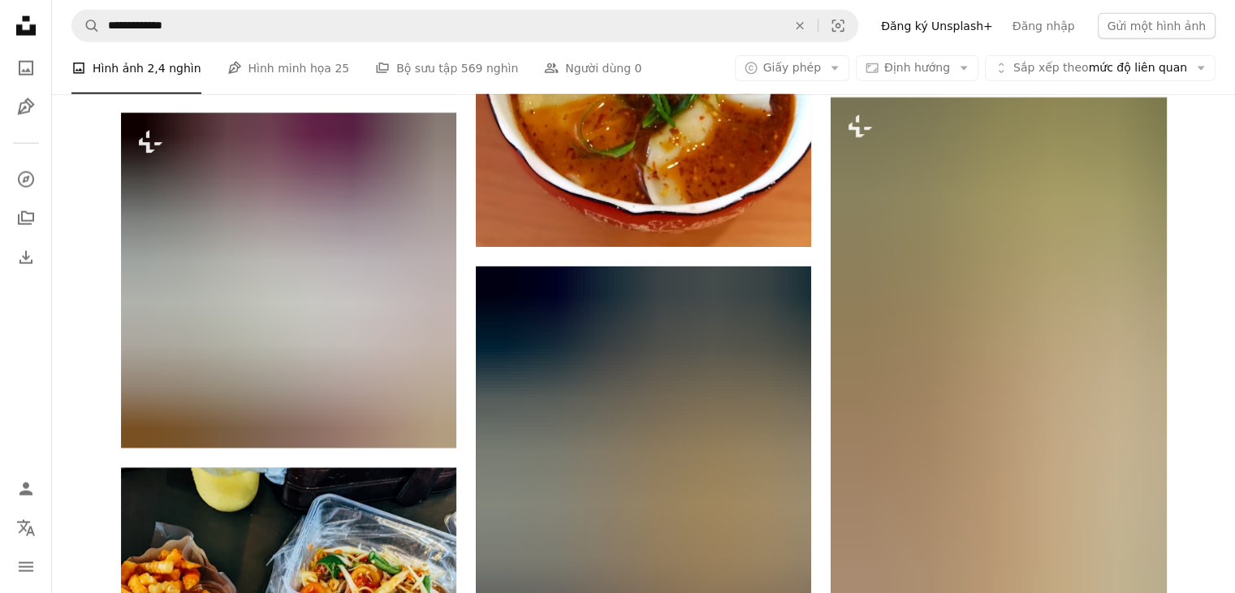
scroll to position [10730, 0]
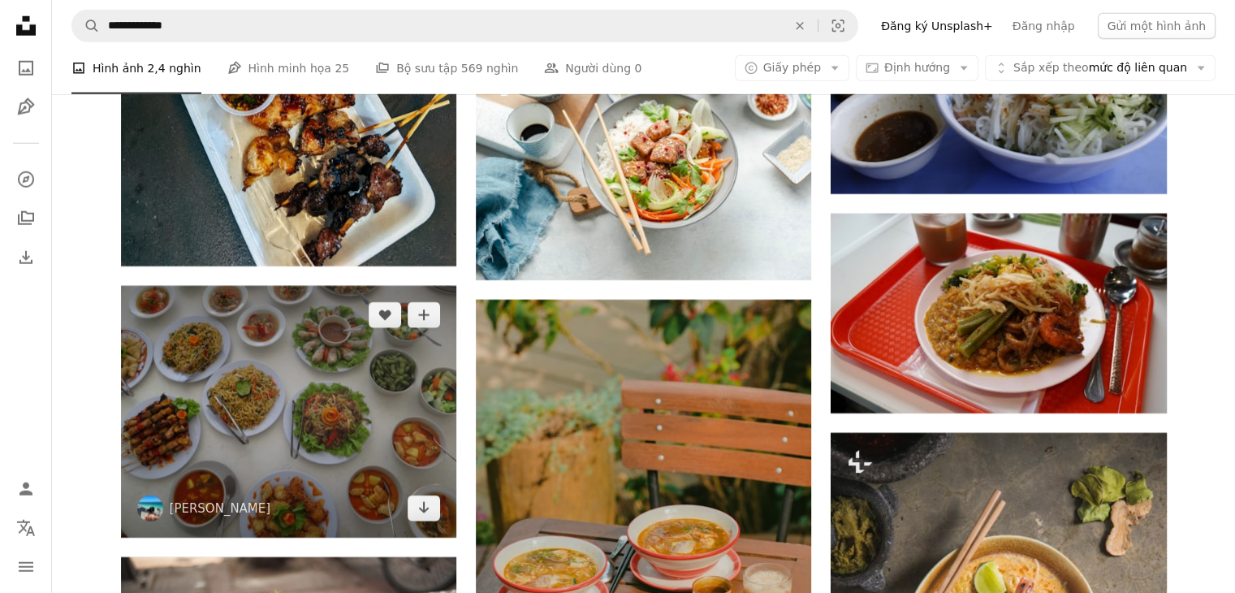
click at [357, 417] on img at bounding box center [288, 412] width 335 height 252
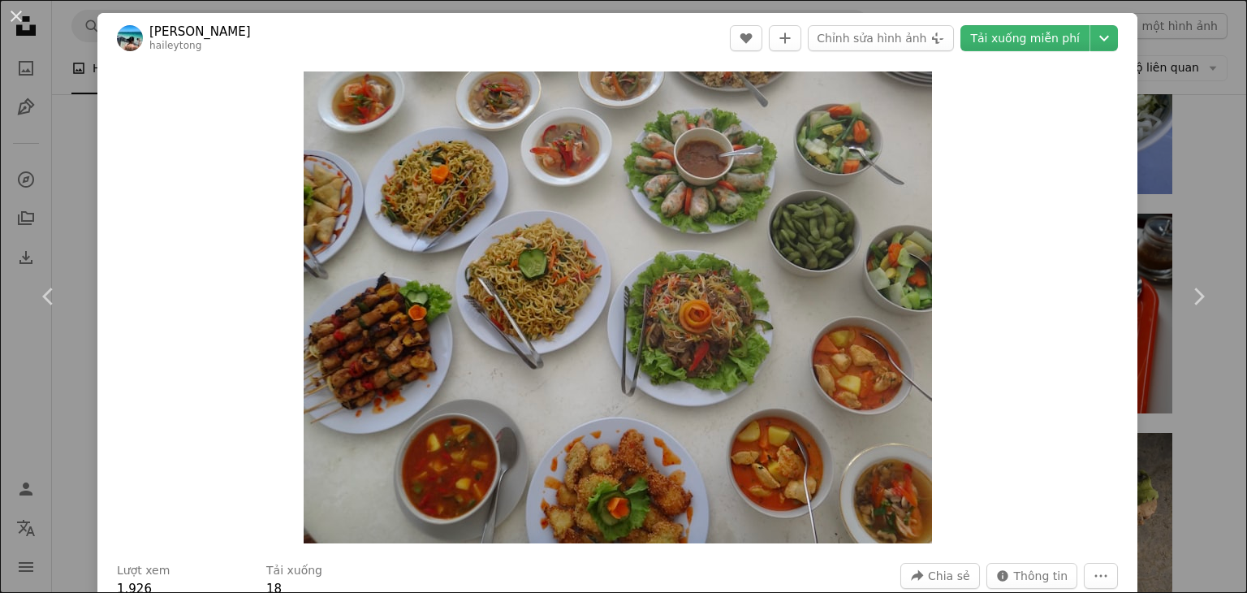
click at [1153, 119] on div "An X shape Chevron left Chevron right Hailey Tong haileytong A heart A plus sig…" at bounding box center [623, 296] width 1247 height 593
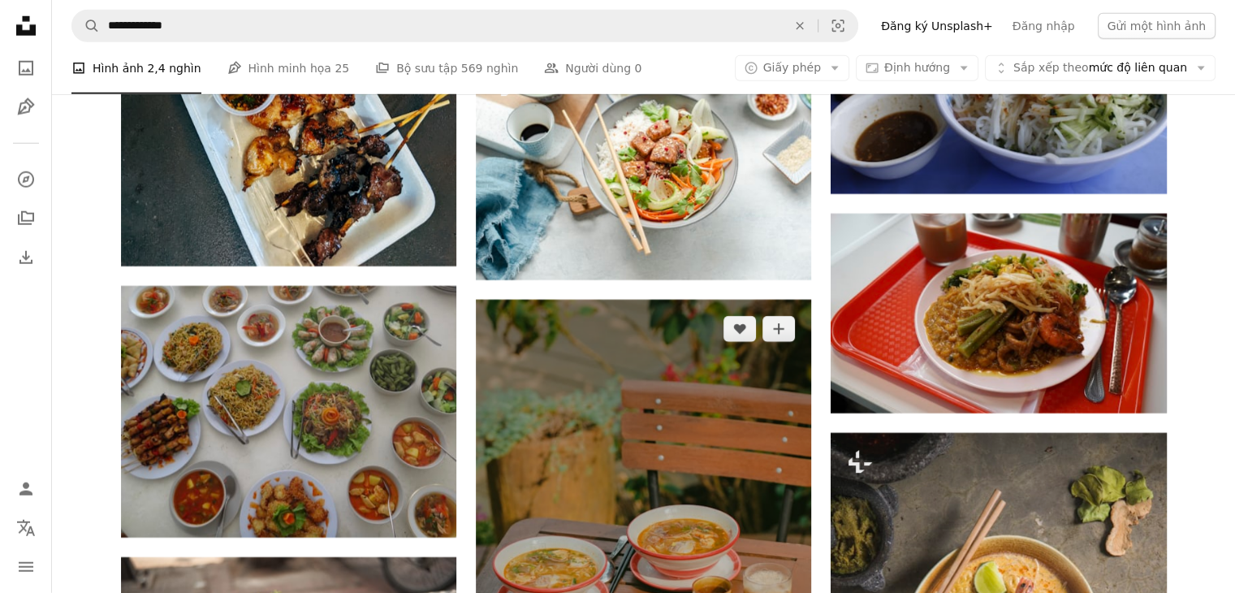
scroll to position [11164, 0]
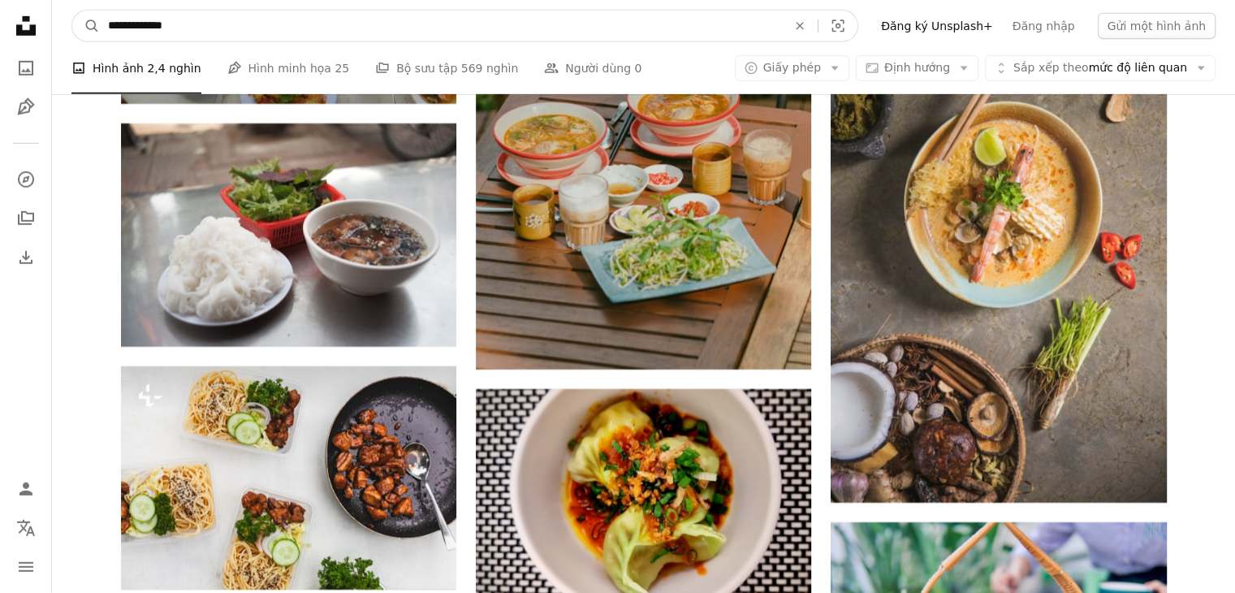
drag, startPoint x: 454, startPoint y: 19, endPoint x: 8, endPoint y: 111, distance: 455.4
type input "**********"
click button "A magnifying glass" at bounding box center [86, 26] width 28 height 31
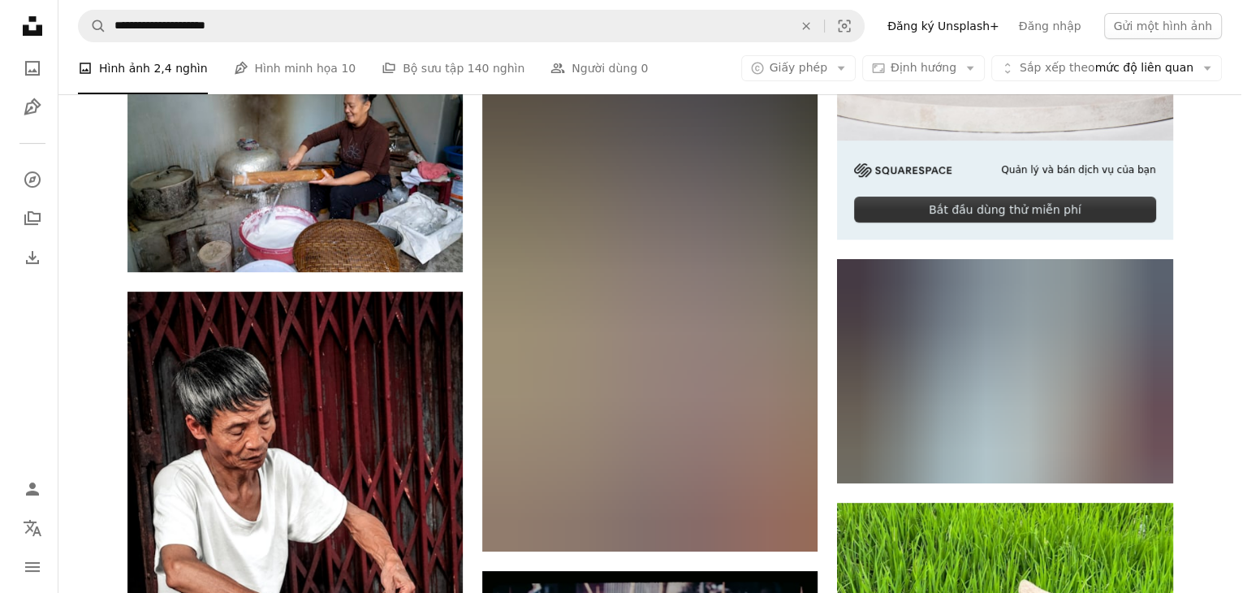
scroll to position [650, 0]
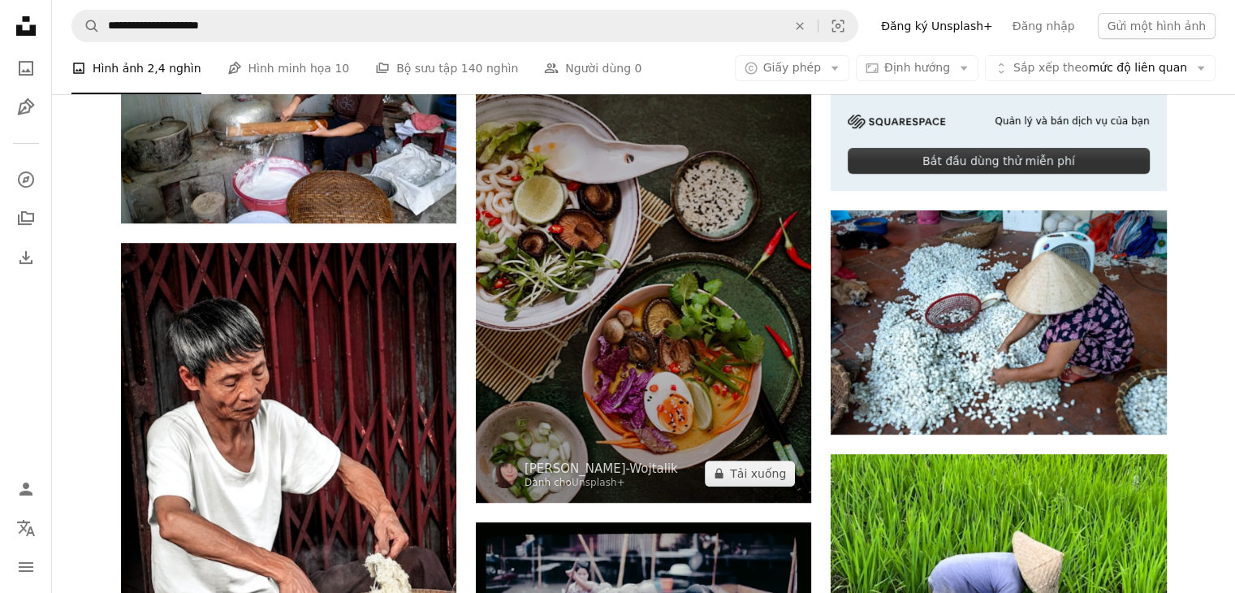
click at [701, 255] on img at bounding box center [643, 251] width 335 height 504
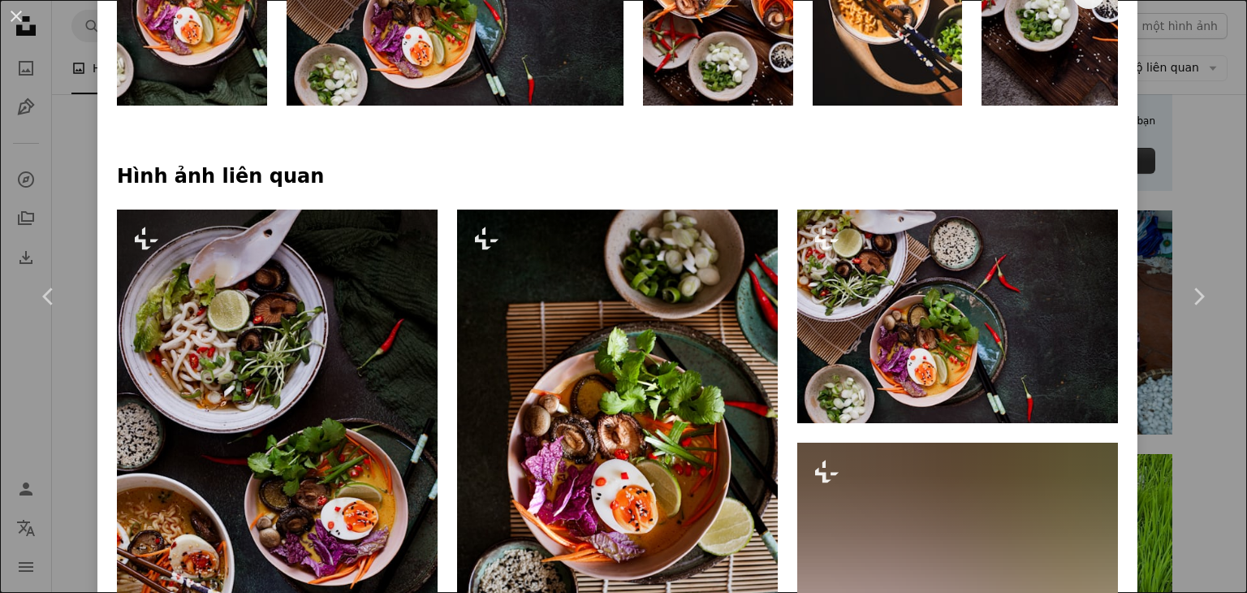
scroll to position [1083, 0]
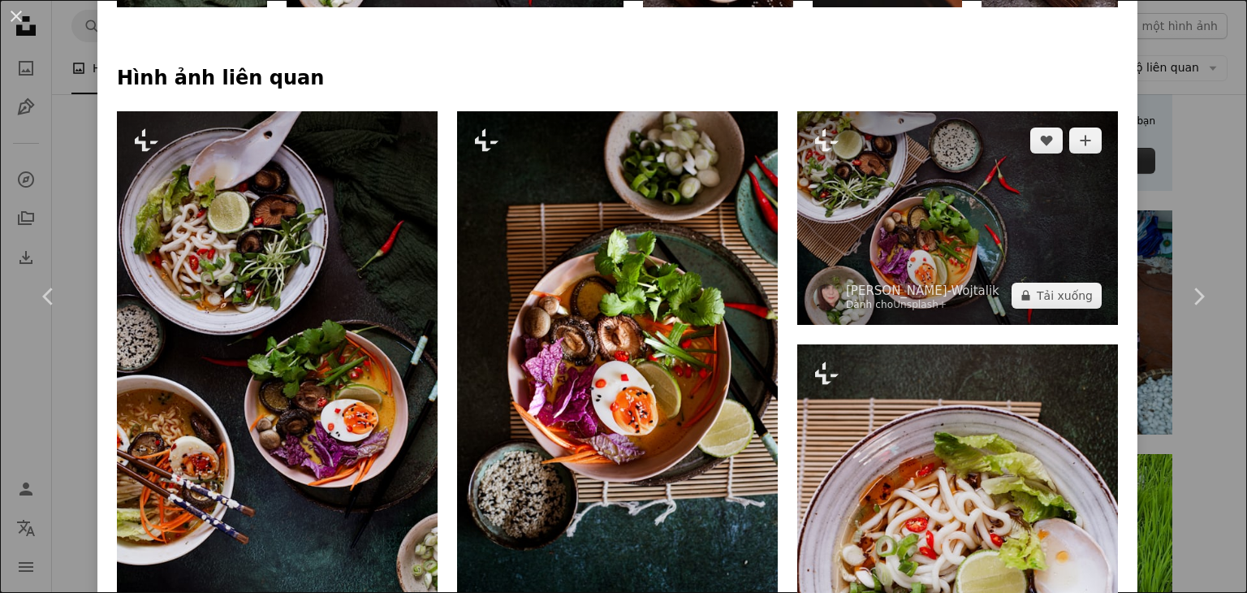
click at [867, 232] on img at bounding box center [958, 218] width 321 height 214
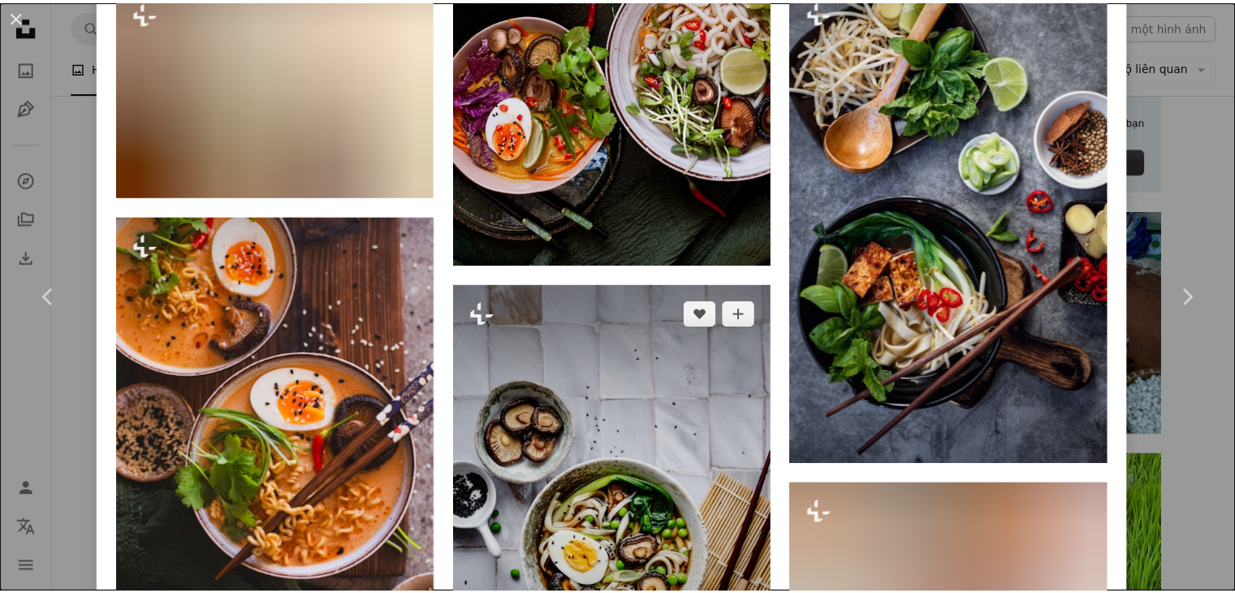
scroll to position [4286, 0]
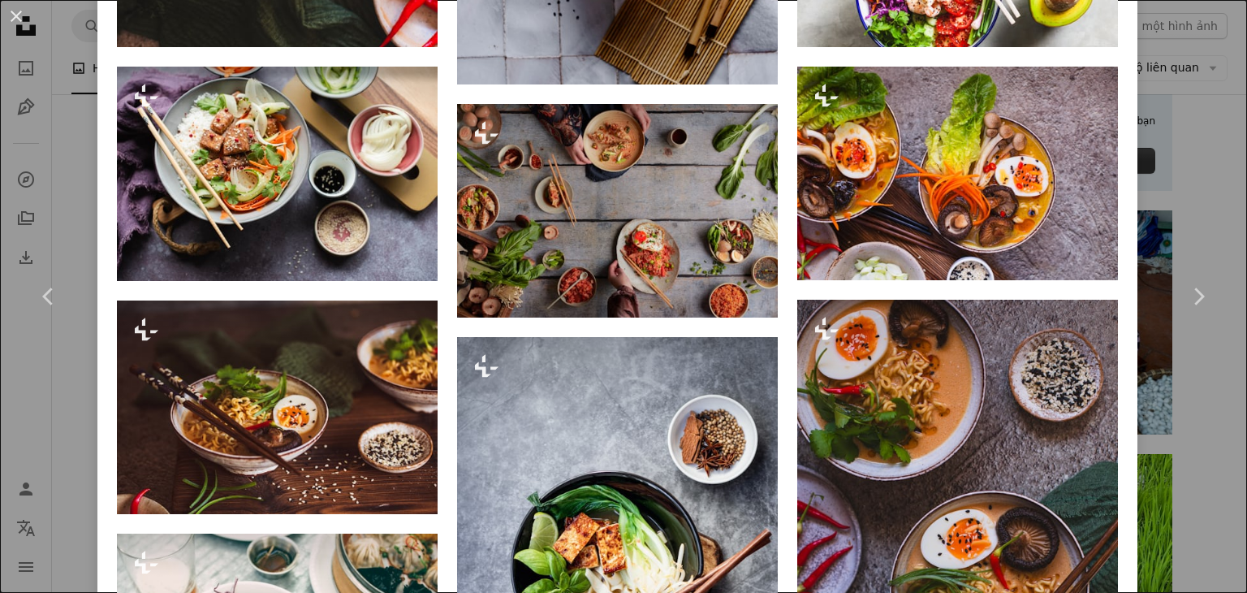
click at [1166, 153] on div "An X shape Chevron left Chevron right [PERSON_NAME]-Wojtalik Dành cho Unsplash+…" at bounding box center [623, 296] width 1247 height 593
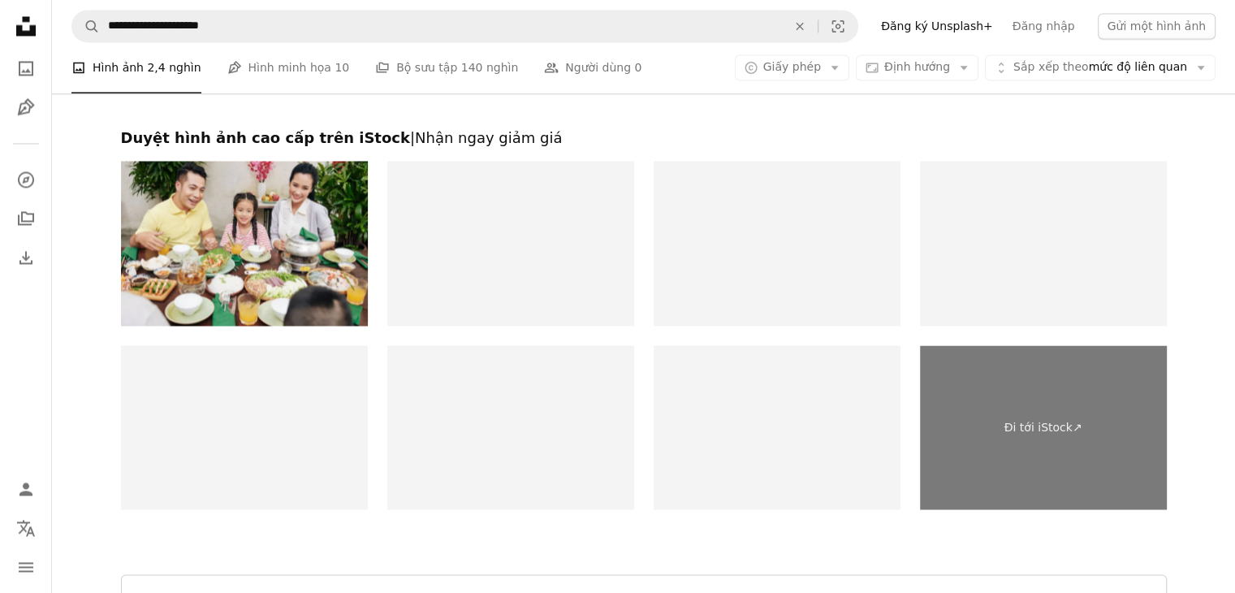
scroll to position [3034, 0]
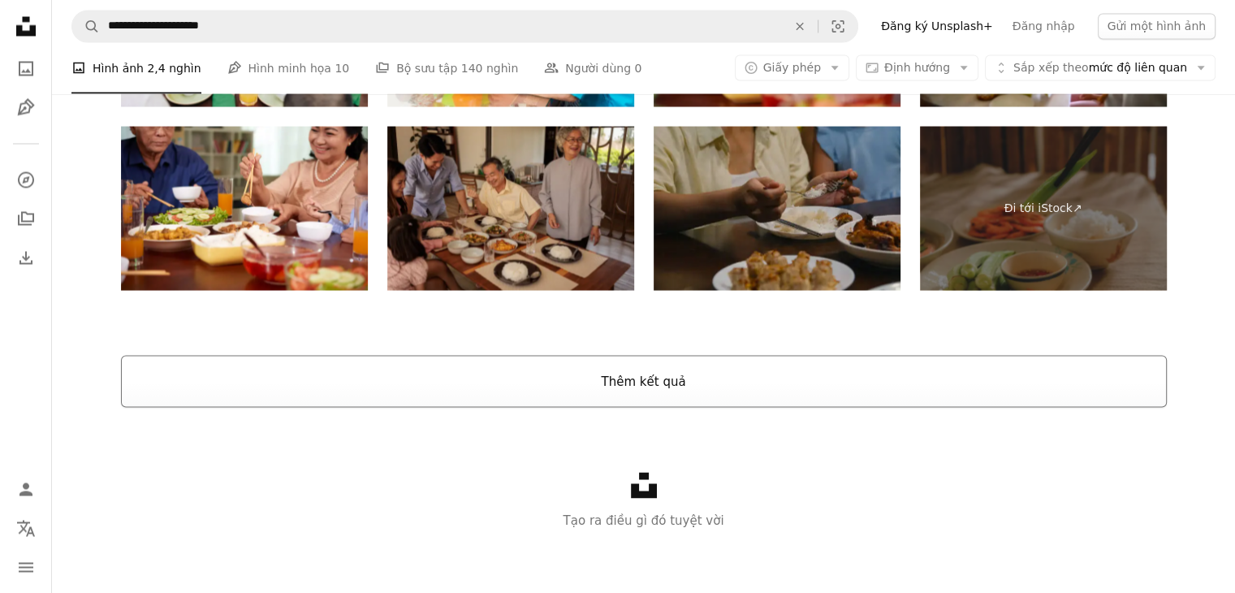
click at [642, 377] on font "Thêm kết quả" at bounding box center [643, 381] width 84 height 15
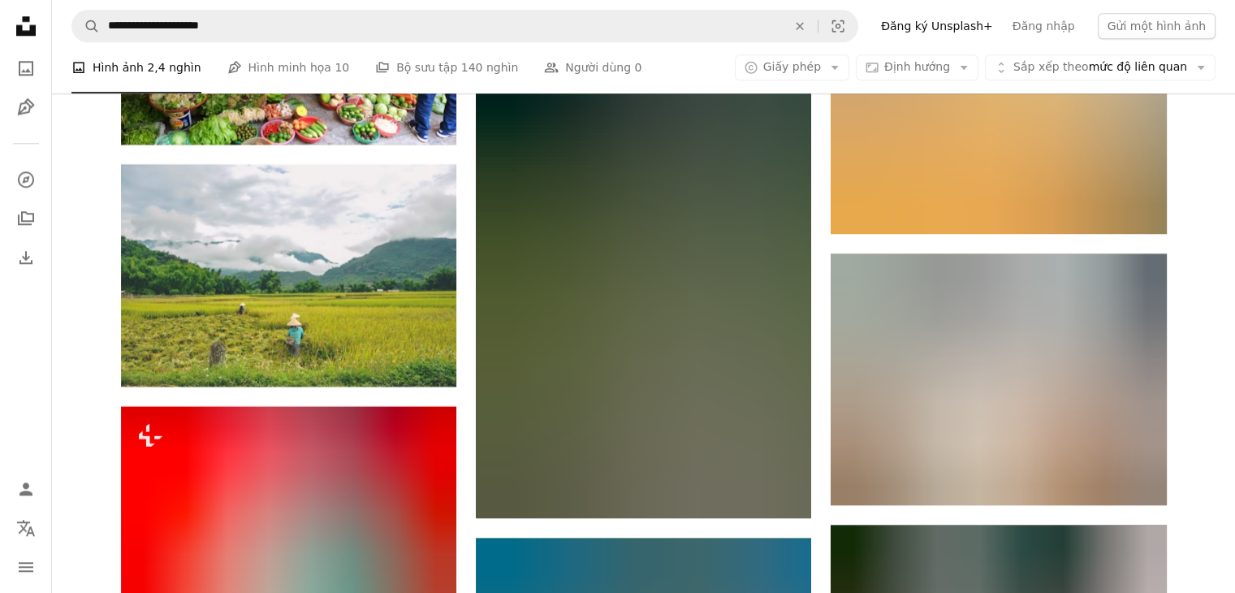
scroll to position [8134, 0]
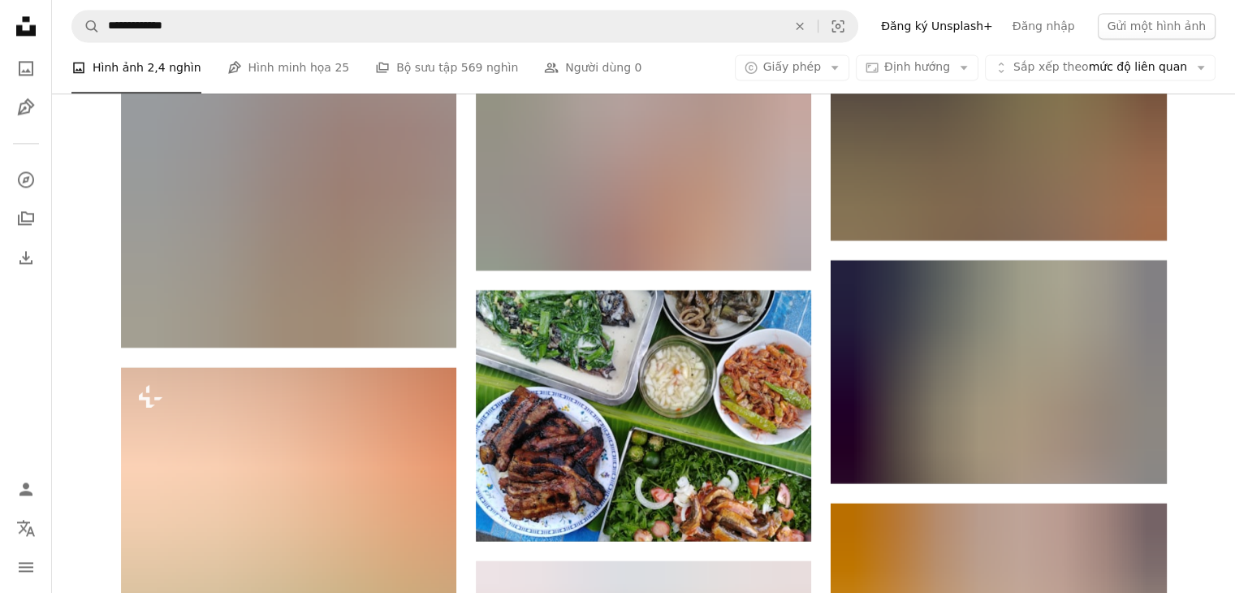
scroll to position [14845, 0]
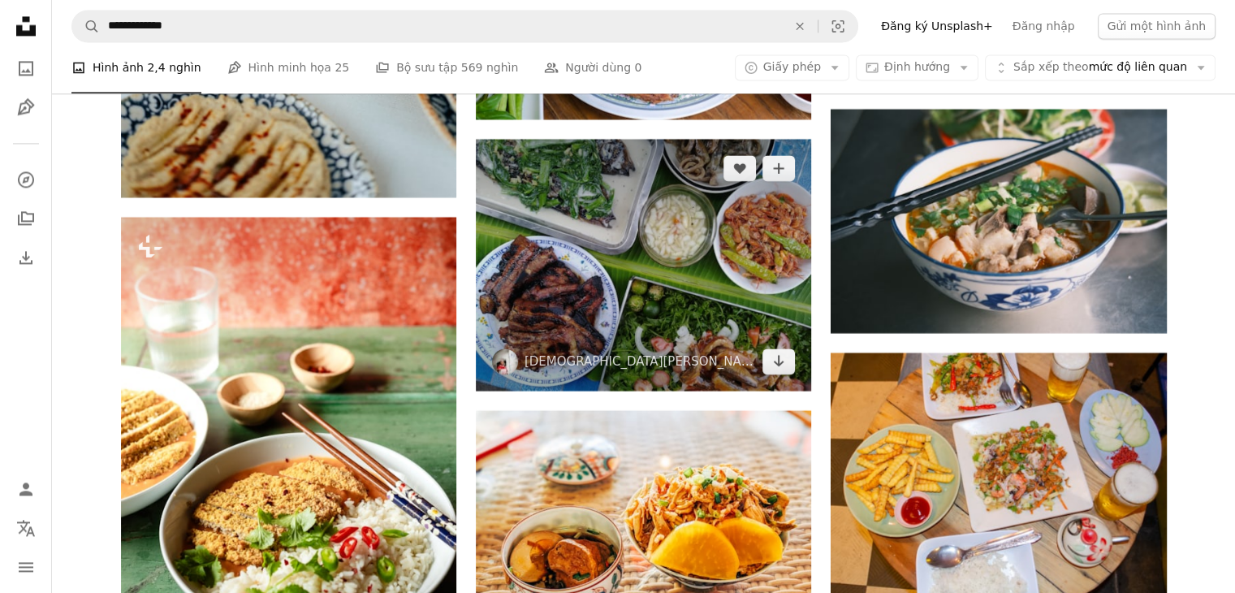
click at [598, 265] on img at bounding box center [643, 264] width 335 height 251
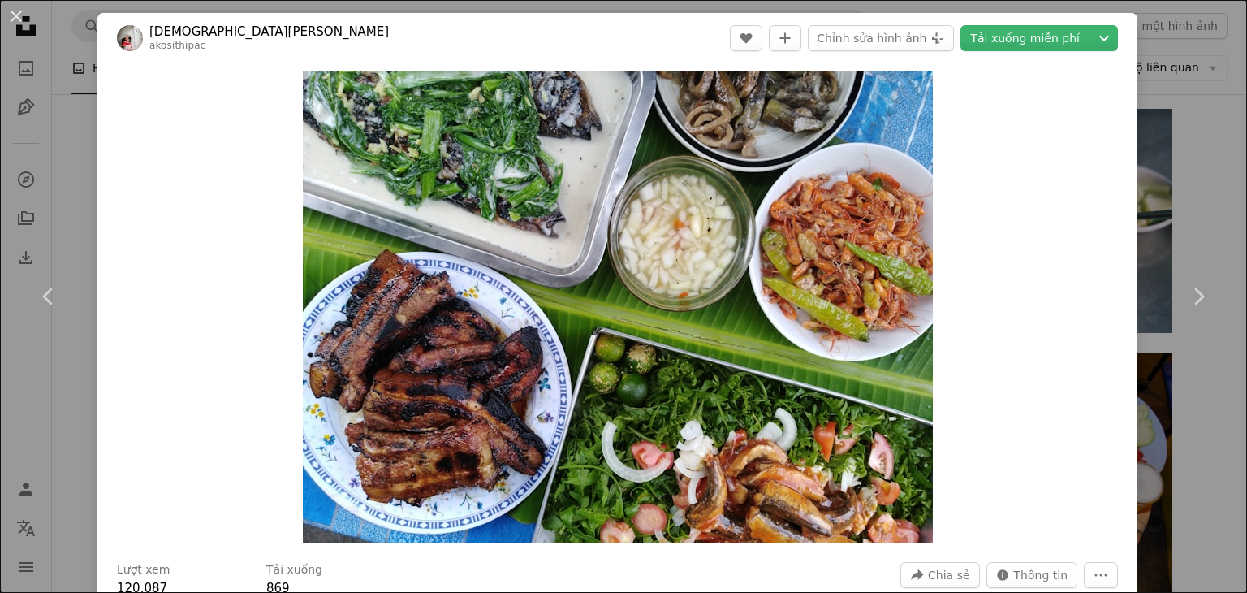
click at [72, 133] on div "An X shape Chevron left Chevron right [DEMOGRAPHIC_DATA][PERSON_NAME] akosithip…" at bounding box center [623, 296] width 1247 height 593
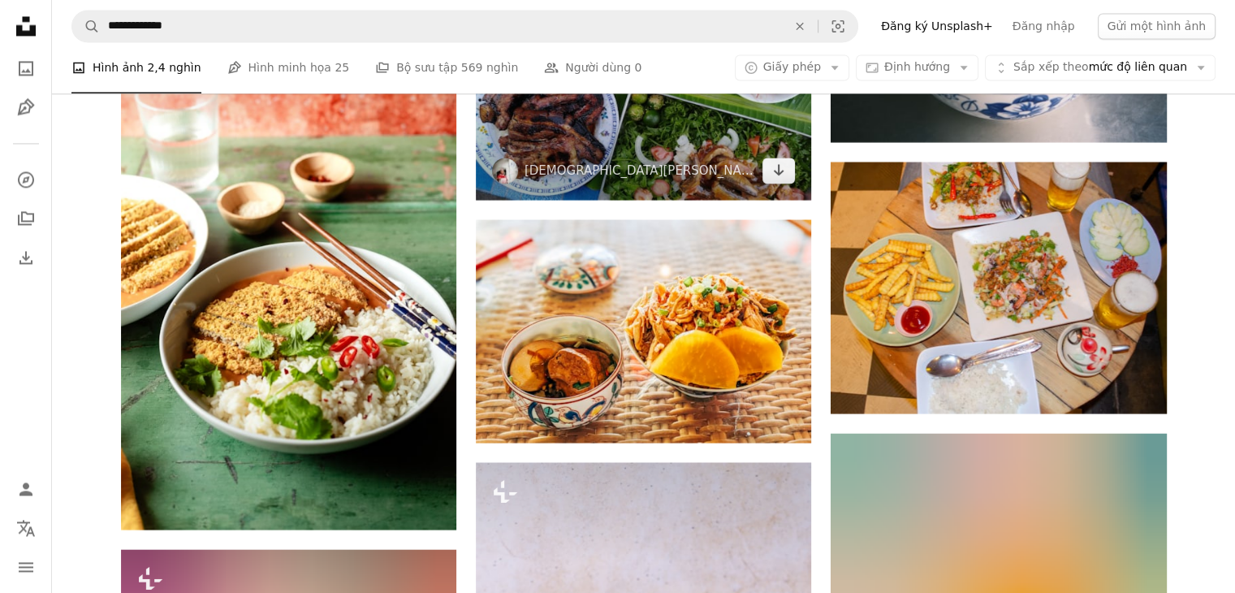
scroll to position [15062, 0]
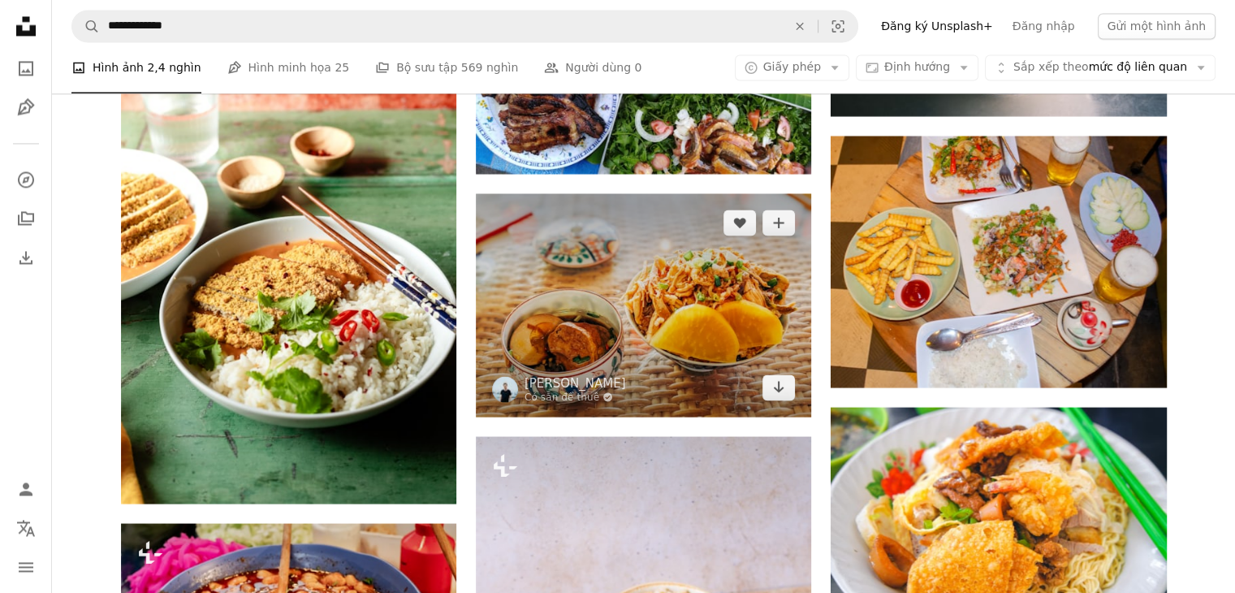
click at [575, 271] on img at bounding box center [643, 304] width 335 height 223
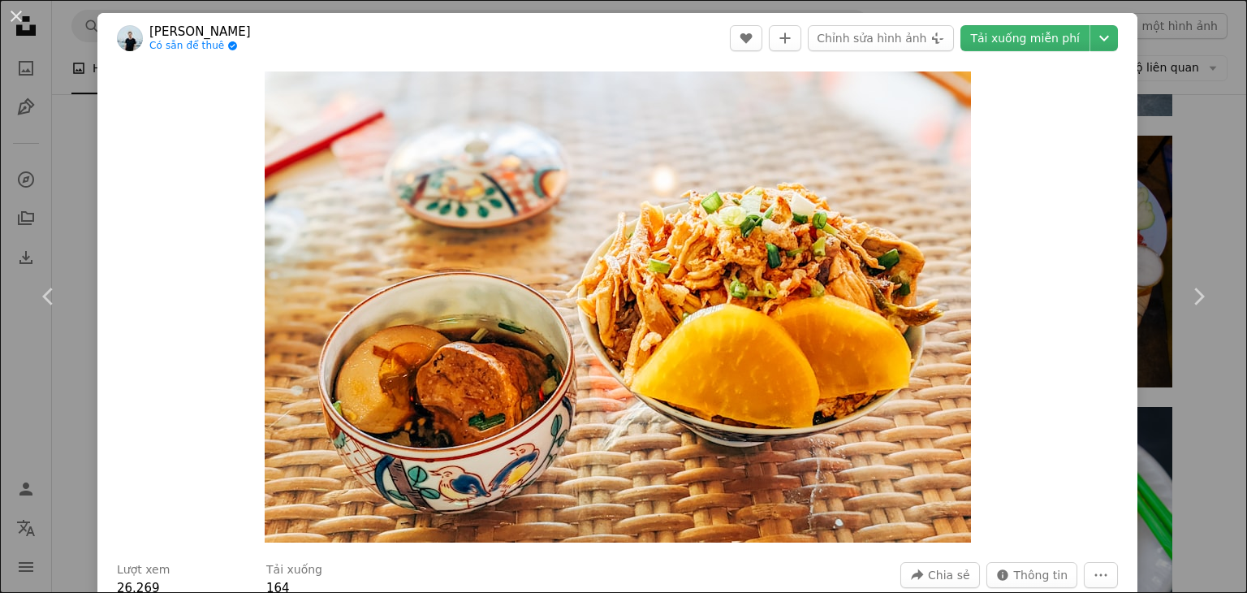
click at [62, 131] on div "An X shape Chevron left Chevron right [PERSON_NAME] Có sẵn để thuê A checkmark …" at bounding box center [623, 296] width 1247 height 593
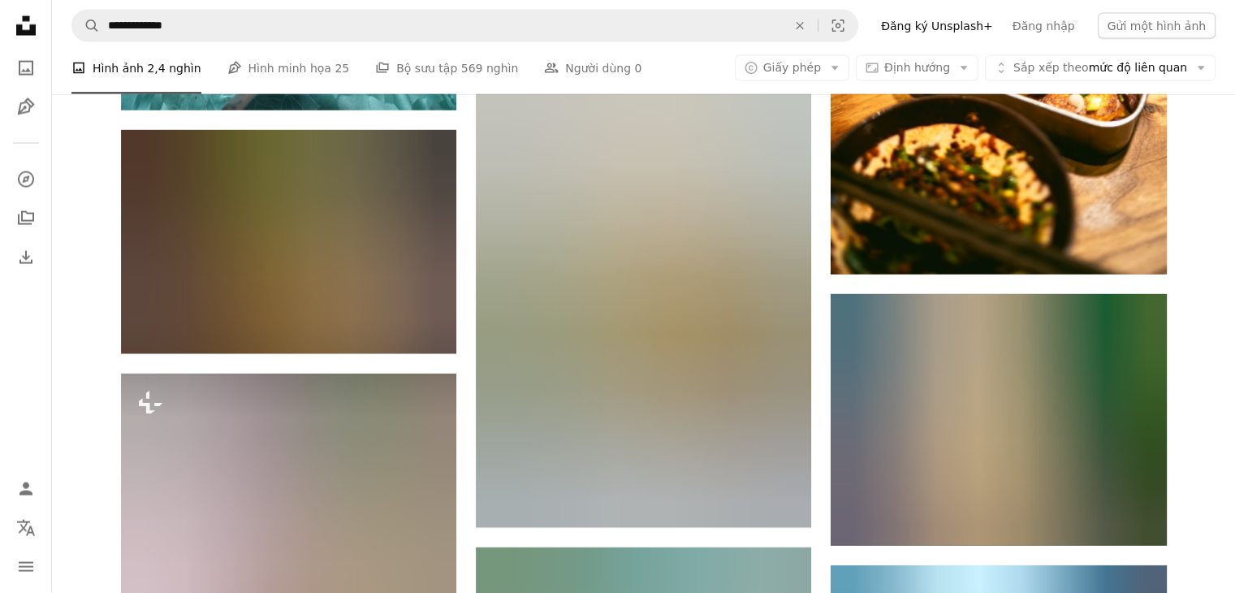
scroll to position [15928, 0]
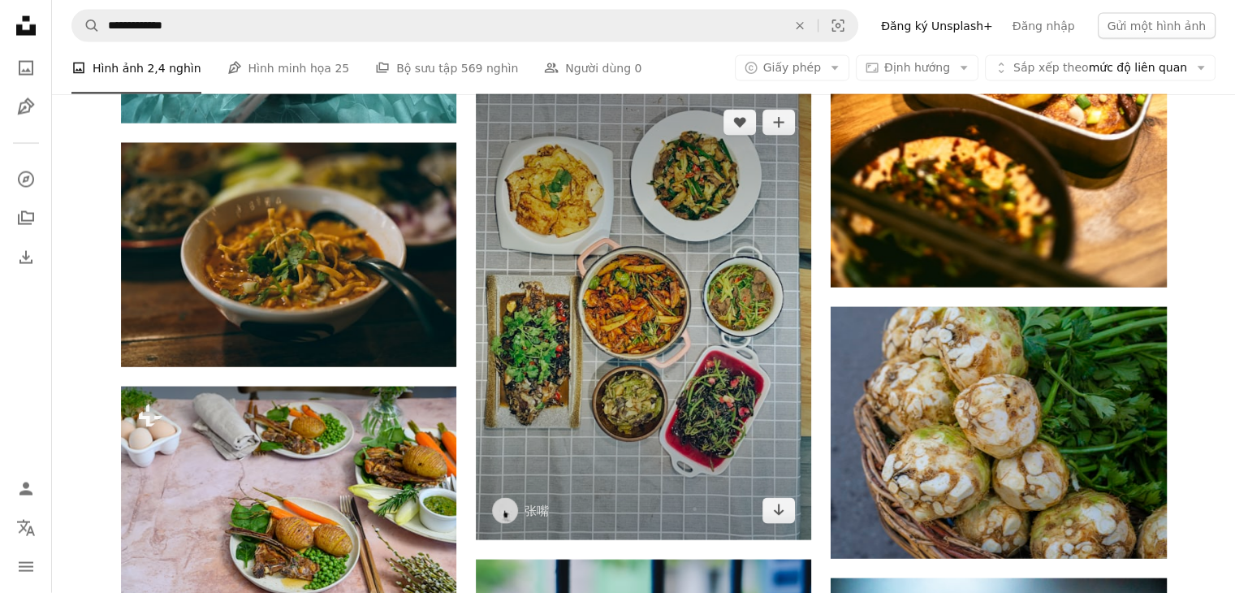
click at [673, 316] on img at bounding box center [643, 316] width 335 height 447
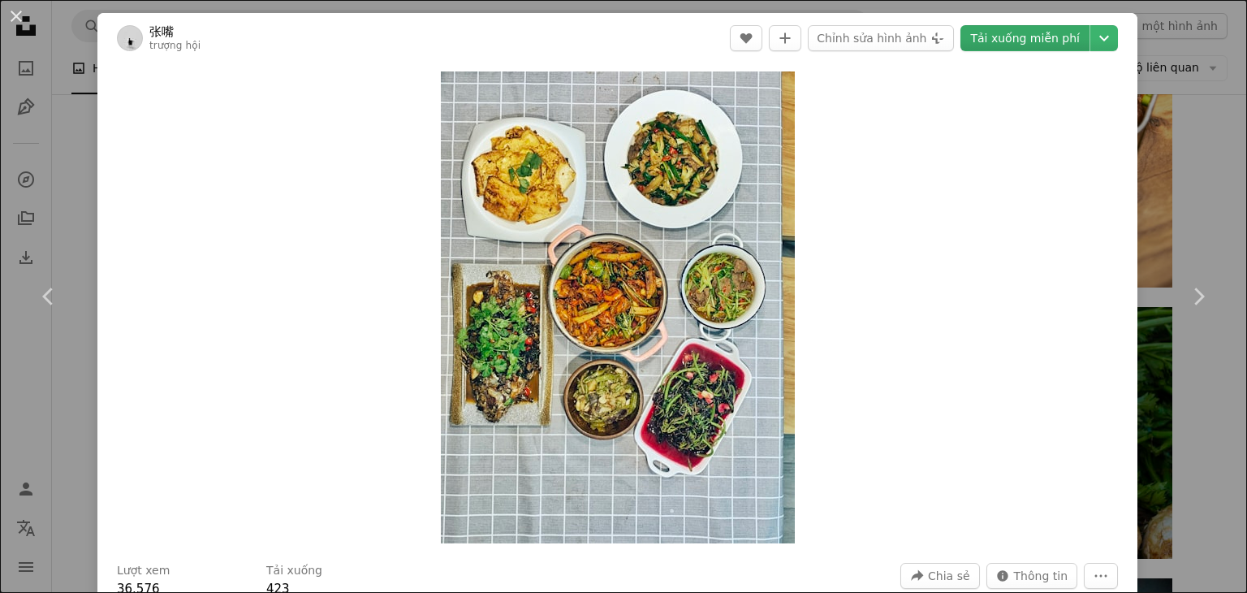
click at [1012, 27] on font "Tải xuống miễn phí" at bounding box center [1026, 38] width 110 height 24
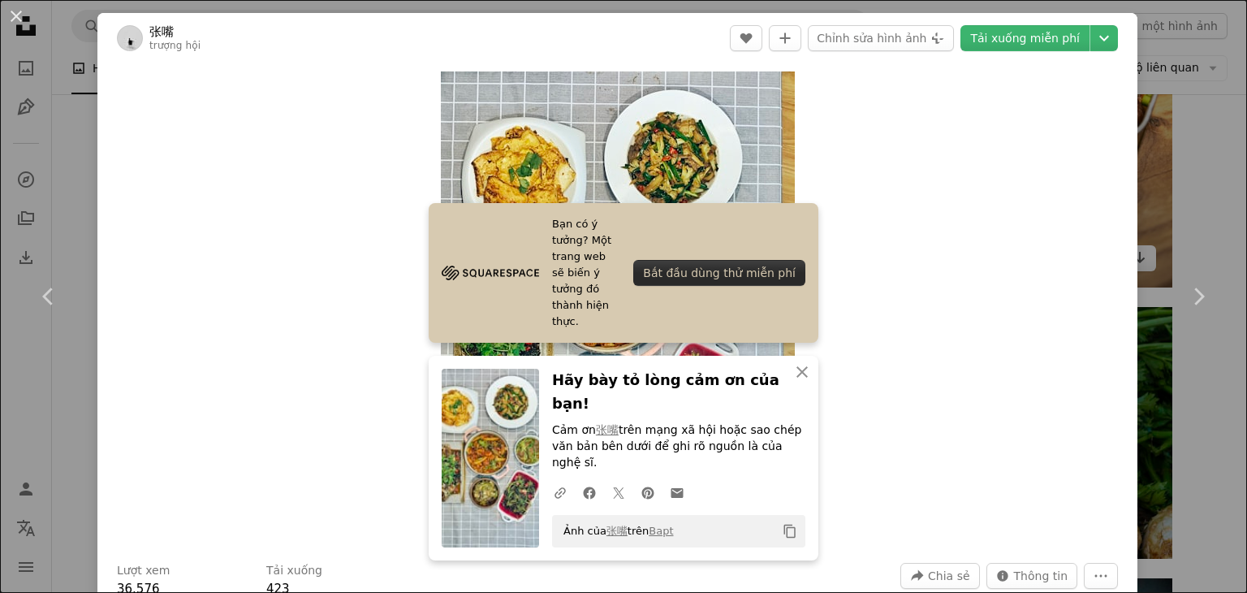
drag, startPoint x: 1185, startPoint y: 196, endPoint x: 851, endPoint y: 181, distance: 334.1
click at [1185, 196] on div "An X shape Chevron left Chevron right Bạn có ý tưởng? Một trang web sẽ biến ý t…" at bounding box center [623, 296] width 1247 height 593
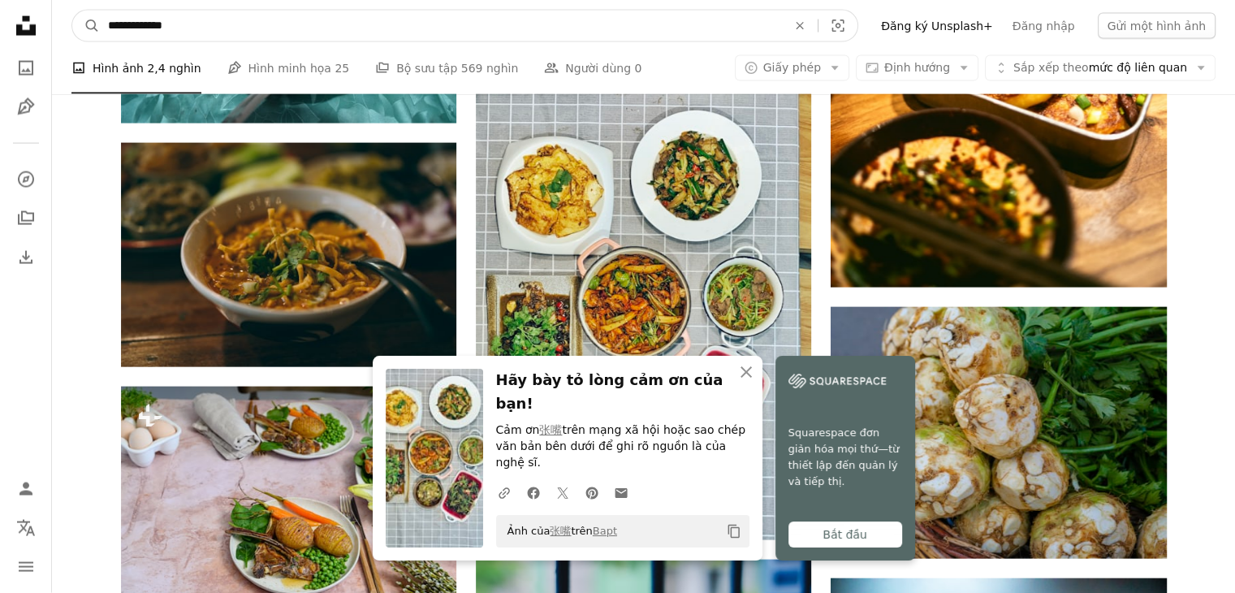
drag, startPoint x: 357, startPoint y: 33, endPoint x: 0, endPoint y: 49, distance: 357.7
type input "**********"
click button "A magnifying glass" at bounding box center [86, 26] width 28 height 31
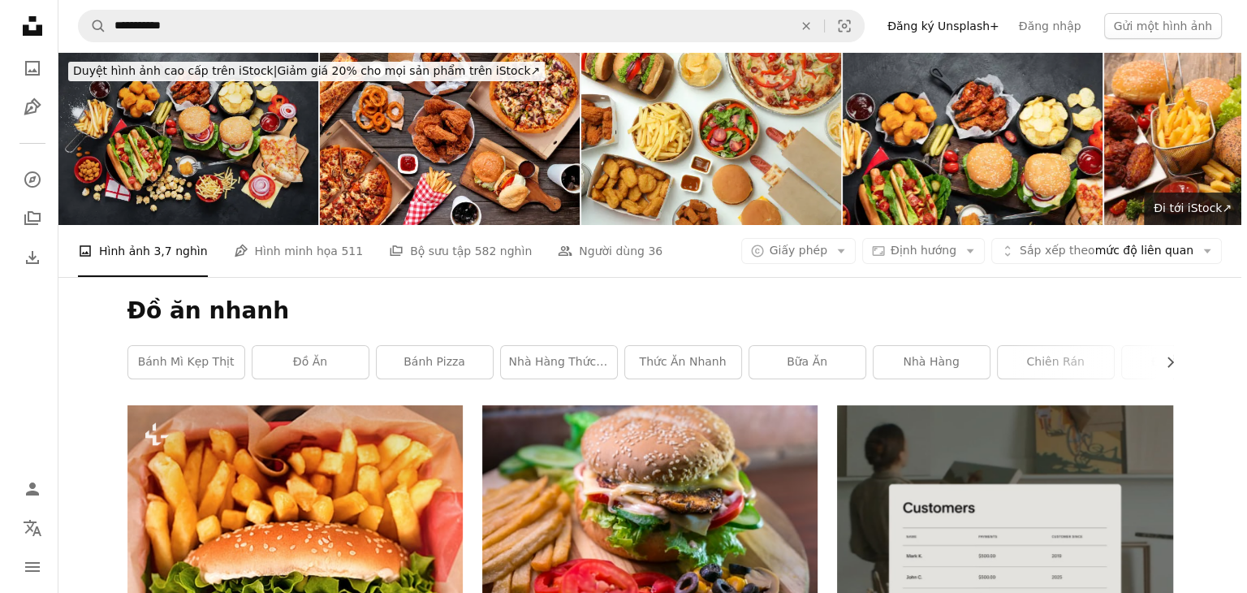
scroll to position [216, 0]
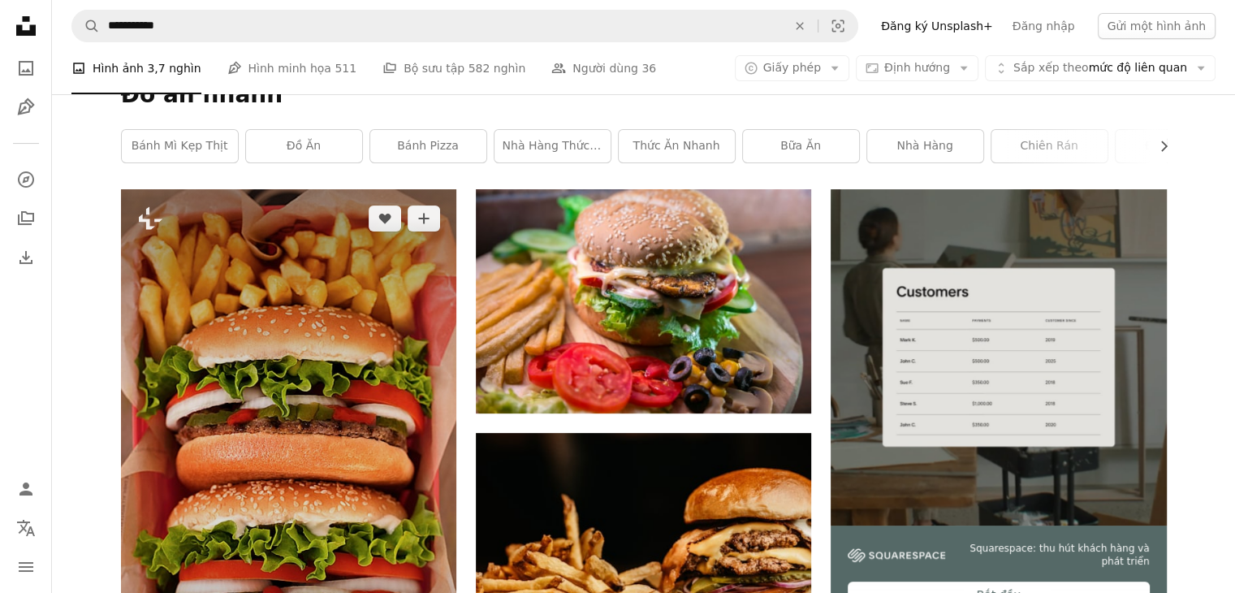
click at [262, 416] on img at bounding box center [288, 456] width 335 height 534
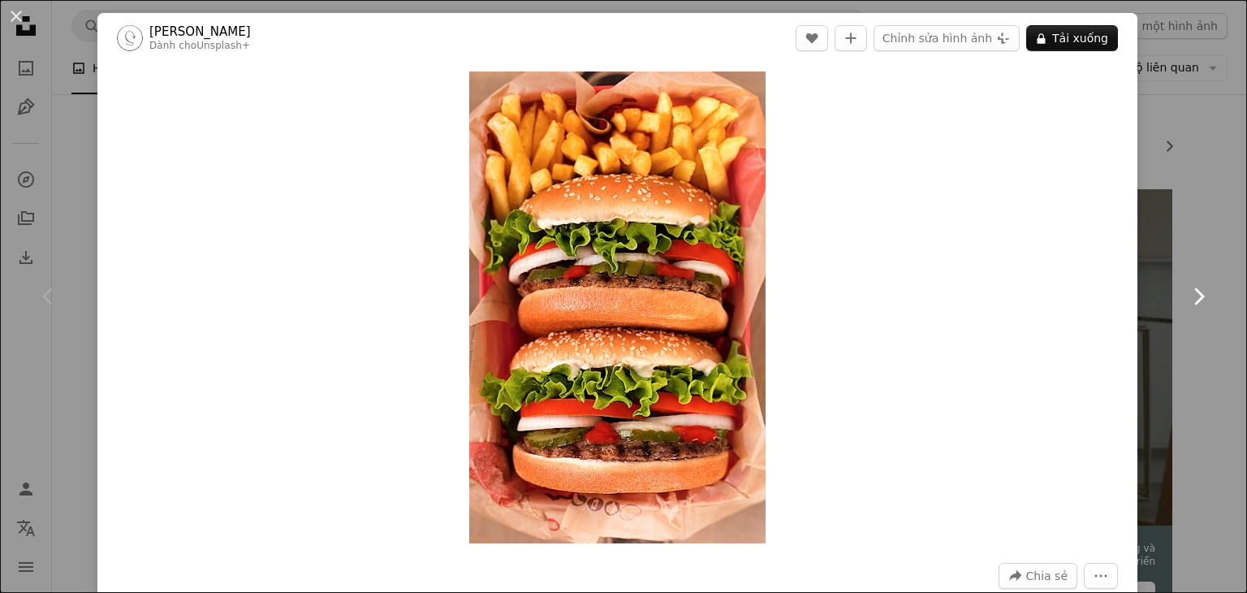
click at [1190, 292] on icon "Chevron right" at bounding box center [1199, 296] width 26 height 26
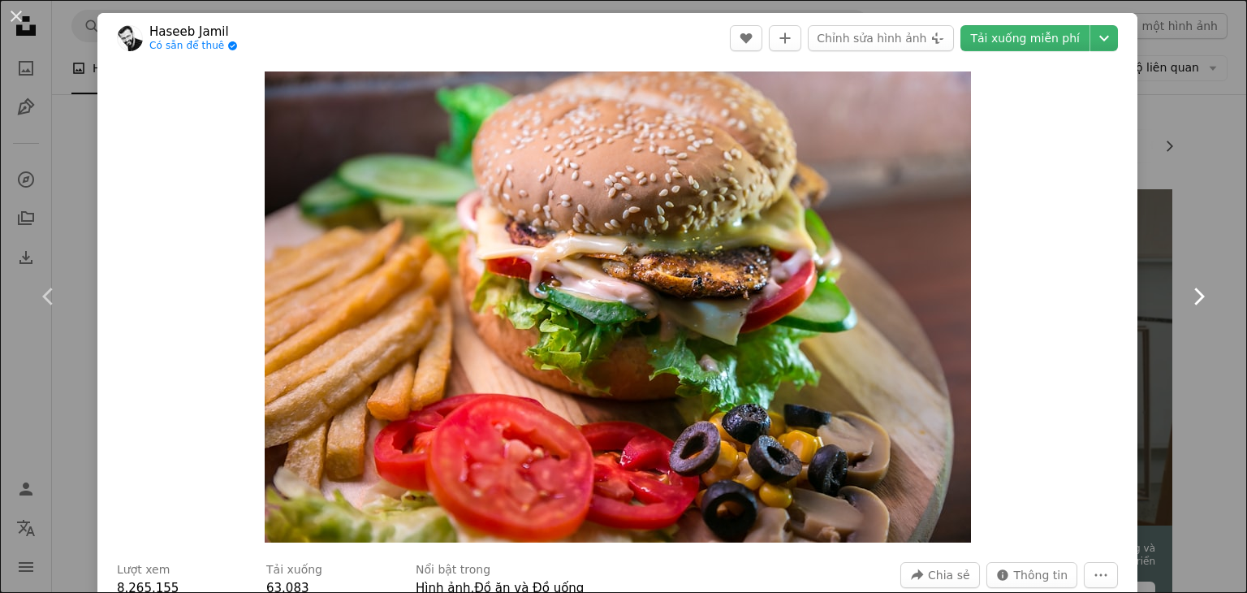
click at [1190, 292] on icon "Chevron right" at bounding box center [1199, 296] width 26 height 26
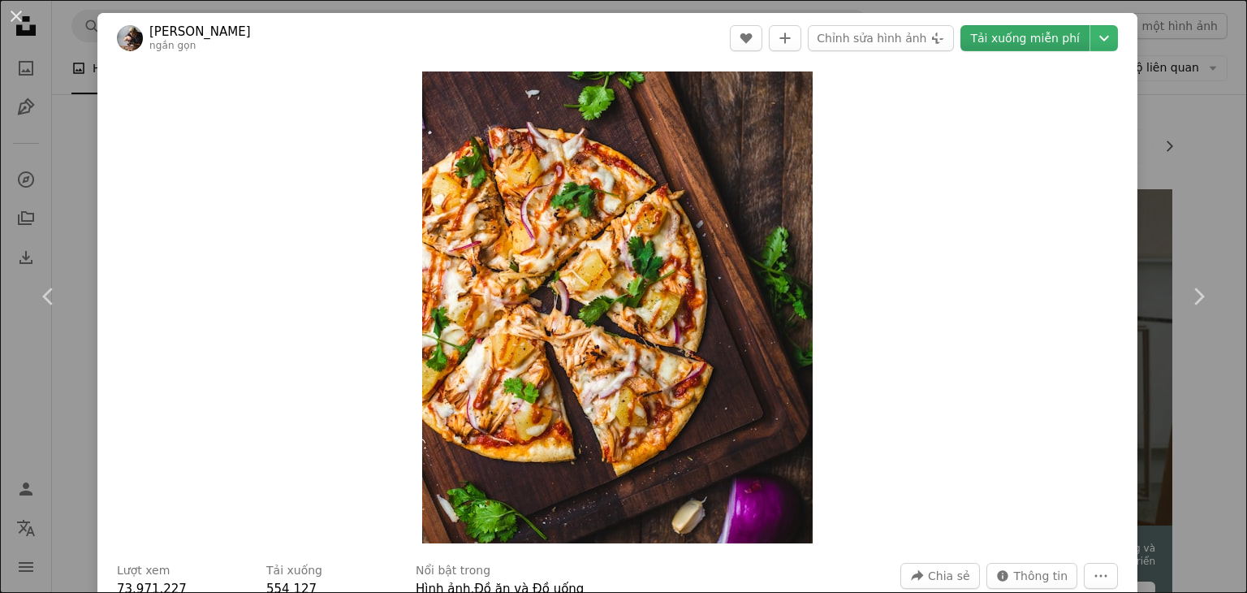
click at [986, 39] on font "Tải xuống miễn phí" at bounding box center [1026, 38] width 110 height 13
